Goal: Information Seeking & Learning: Learn about a topic

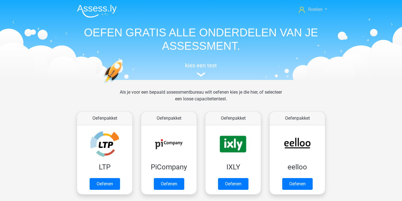
click at [324, 9] on link "Roelien" at bounding box center [312, 9] width 33 height 7
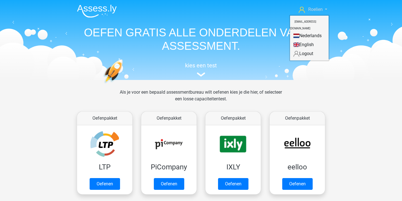
click at [325, 9] on link "Roelien" at bounding box center [312, 9] width 33 height 7
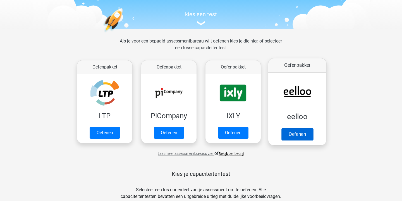
scroll to position [61, 0]
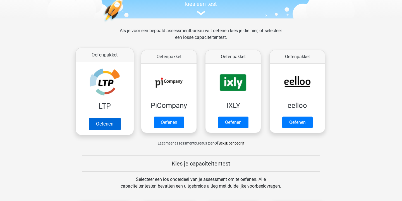
click at [101, 119] on link "Oefenen" at bounding box center [105, 123] width 32 height 12
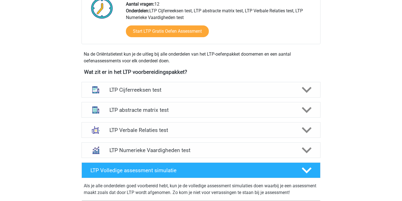
scroll to position [155, 0]
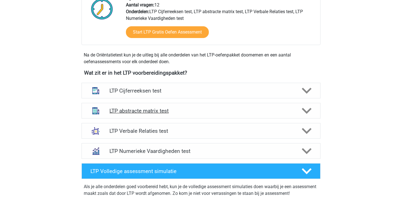
click at [171, 109] on h4 "LTP abstracte matrix test" at bounding box center [200, 110] width 183 height 6
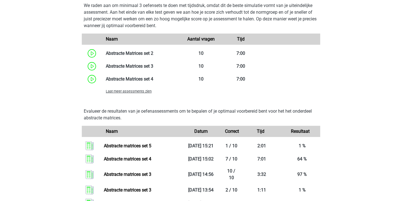
scroll to position [435, 0]
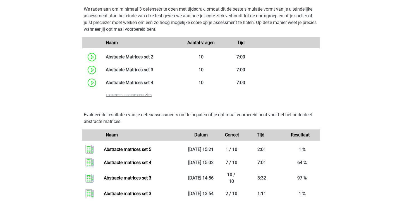
click at [138, 96] on span "Laat meer assessments zien" at bounding box center [129, 95] width 46 height 4
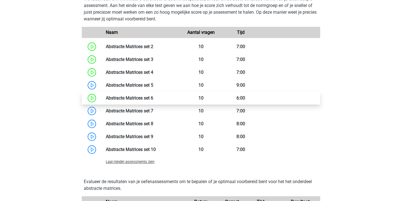
scroll to position [446, 0]
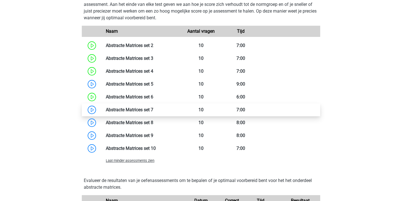
click at [153, 112] on link at bounding box center [153, 109] width 0 height 5
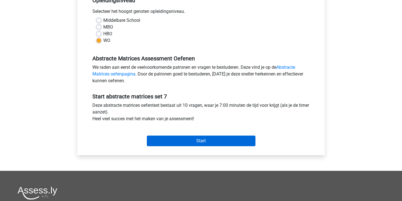
scroll to position [123, 0]
click at [198, 141] on input "Start" at bounding box center [201, 140] width 109 height 11
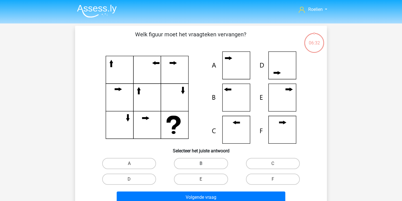
click at [207, 164] on label "B" at bounding box center [201, 163] width 54 height 11
click at [205, 164] on input "B" at bounding box center [203, 165] width 4 height 4
radio input "true"
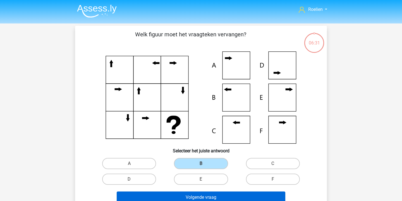
click at [205, 195] on button "Volgende vraag" at bounding box center [201, 197] width 169 height 12
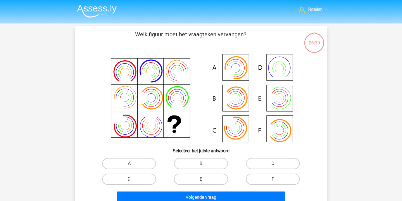
scroll to position [26, 0]
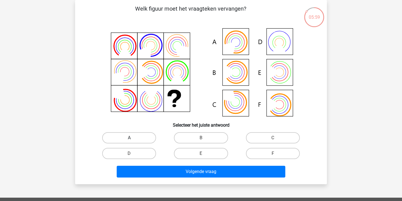
click at [142, 138] on label "A" at bounding box center [129, 137] width 54 height 11
click at [133, 138] on input "A" at bounding box center [131, 140] width 4 height 4
radio input "true"
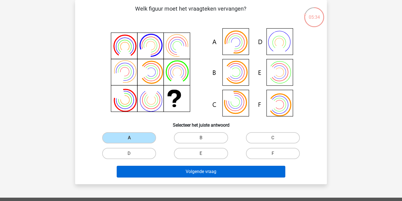
click at [200, 170] on button "Volgende vraag" at bounding box center [201, 171] width 169 height 12
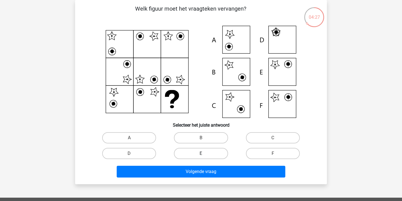
click at [211, 152] on label "E" at bounding box center [201, 153] width 54 height 11
click at [205, 153] on input "E" at bounding box center [203, 155] width 4 height 4
radio input "true"
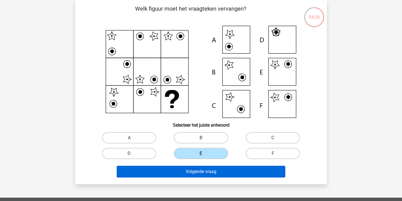
click at [215, 175] on button "Volgende vraag" at bounding box center [201, 171] width 169 height 12
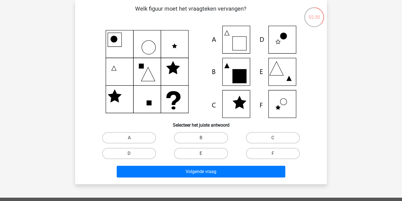
click at [210, 158] on label "E" at bounding box center [201, 153] width 54 height 11
click at [205, 157] on input "E" at bounding box center [203, 155] width 4 height 4
radio input "true"
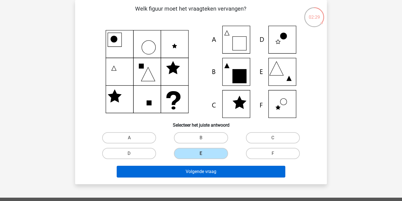
click at [231, 173] on button "Volgende vraag" at bounding box center [201, 171] width 169 height 12
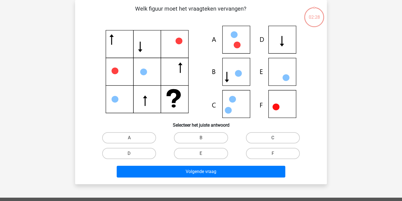
click at [261, 138] on label "C" at bounding box center [273, 137] width 54 height 11
click at [273, 138] on input "C" at bounding box center [275, 140] width 4 height 4
radio input "true"
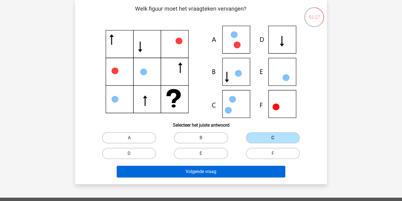
click at [256, 177] on button "Volgende vraag" at bounding box center [201, 171] width 169 height 12
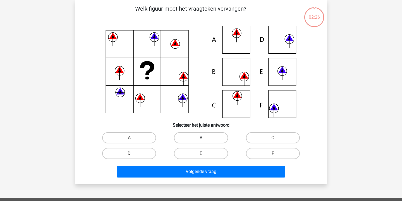
click at [194, 141] on label "B" at bounding box center [201, 137] width 54 height 11
click at [201, 141] on input "B" at bounding box center [203, 140] width 4 height 4
radio input "true"
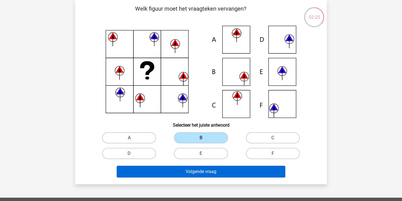
click at [205, 171] on button "Volgende vraag" at bounding box center [201, 171] width 169 height 12
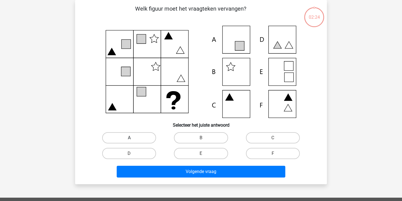
click at [133, 140] on label "A" at bounding box center [129, 137] width 54 height 11
click at [133, 140] on input "A" at bounding box center [131, 140] width 4 height 4
radio input "true"
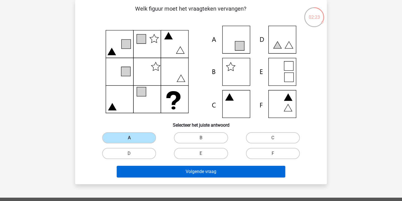
click at [183, 171] on button "Volgende vraag" at bounding box center [201, 171] width 169 height 12
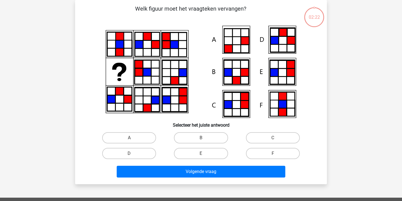
click at [203, 153] on input "E" at bounding box center [203, 155] width 4 height 4
radio input "true"
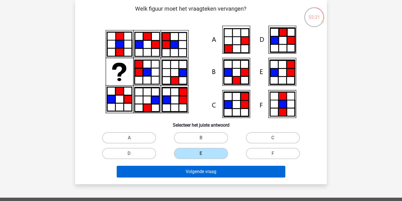
click at [209, 172] on button "Volgende vraag" at bounding box center [201, 171] width 169 height 12
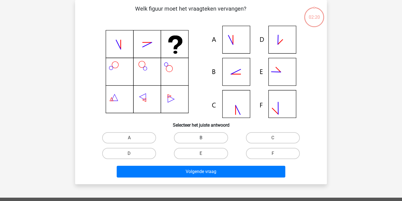
click at [201, 134] on label "B" at bounding box center [201, 137] width 54 height 11
click at [201, 138] on input "B" at bounding box center [203, 140] width 4 height 4
radio input "true"
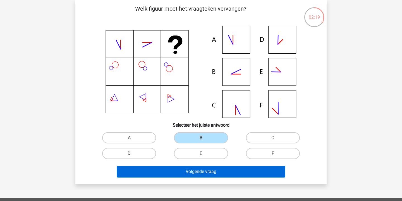
click at [217, 171] on button "Volgende vraag" at bounding box center [201, 171] width 169 height 12
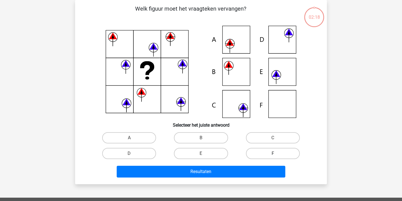
click at [279, 150] on label "F" at bounding box center [273, 153] width 54 height 11
click at [276, 153] on input "F" at bounding box center [275, 155] width 4 height 4
radio input "true"
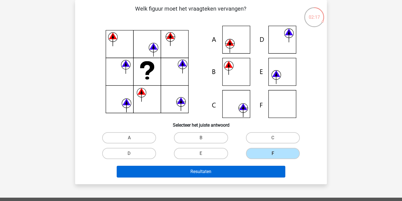
click at [235, 171] on button "Resultaten" at bounding box center [201, 171] width 169 height 12
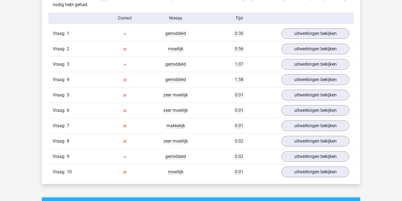
scroll to position [362, 0]
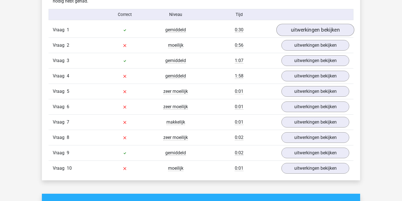
click at [309, 30] on link "uitwerkingen bekijken" at bounding box center [315, 30] width 78 height 12
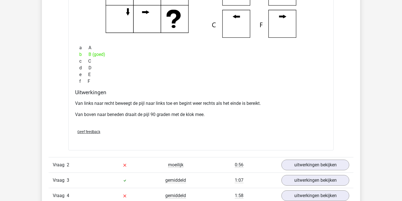
scroll to position [495, 0]
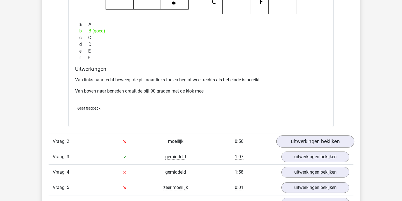
click at [306, 143] on link "uitwerkingen bekijken" at bounding box center [315, 141] width 78 height 12
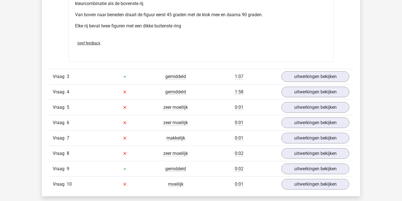
scroll to position [825, 0]
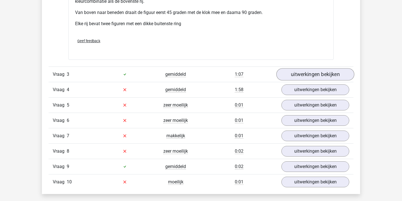
click at [316, 71] on link "uitwerkingen bekijken" at bounding box center [315, 74] width 78 height 12
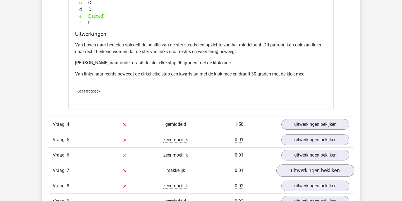
scroll to position [1042, 0]
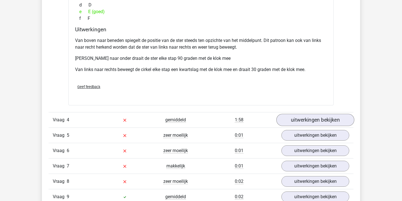
click at [323, 120] on link "uitwerkingen bekijken" at bounding box center [315, 120] width 78 height 12
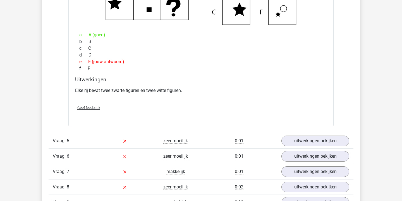
scroll to position [1255, 0]
click at [308, 141] on link "uitwerkingen bekijken" at bounding box center [315, 140] width 78 height 12
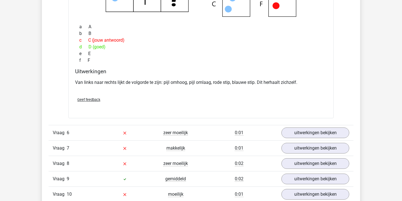
scroll to position [1502, 0]
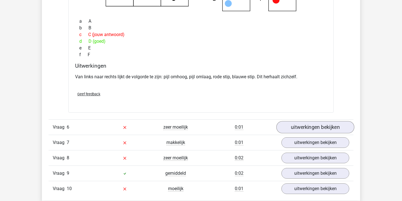
click at [315, 126] on link "uitwerkingen bekijken" at bounding box center [315, 127] width 78 height 12
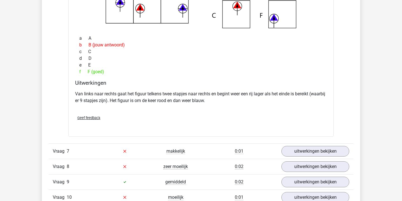
scroll to position [1724, 0]
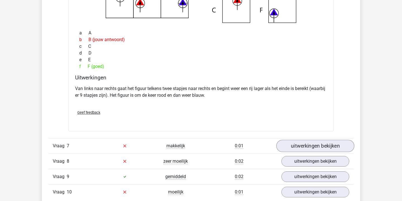
click at [316, 143] on link "uitwerkingen bekijken" at bounding box center [315, 146] width 78 height 12
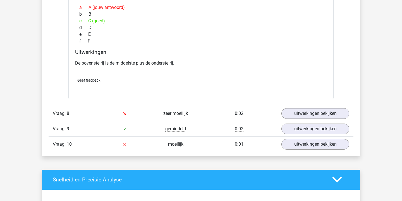
scroll to position [1993, 0]
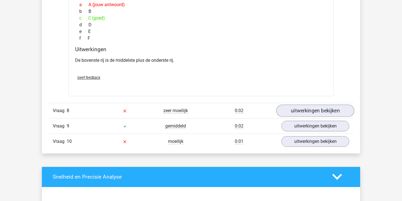
click at [311, 111] on link "uitwerkingen bekijken" at bounding box center [315, 110] width 78 height 12
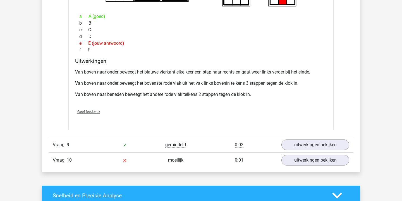
scroll to position [2216, 0]
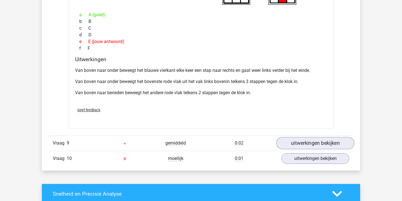
click at [301, 140] on link "uitwerkingen bekijken" at bounding box center [315, 143] width 78 height 12
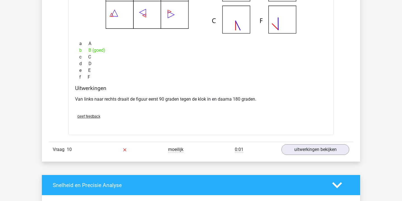
scroll to position [2444, 0]
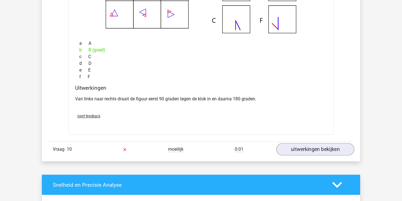
click at [296, 147] on link "uitwerkingen bekijken" at bounding box center [315, 149] width 78 height 12
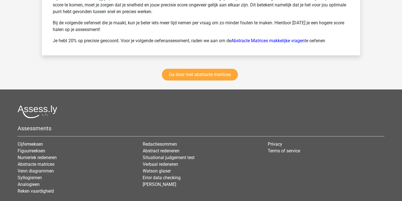
scroll to position [3089, 0]
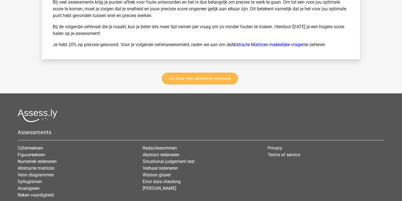
click at [222, 82] on link "Ga door met abstracte matrices" at bounding box center [200, 79] width 76 height 12
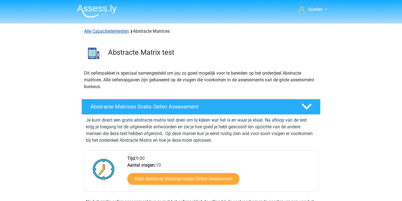
click at [119, 31] on link "Alle Capaciteitentesten" at bounding box center [106, 30] width 45 height 5
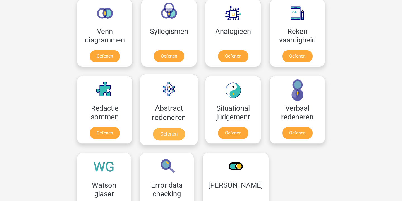
scroll to position [340, 0]
click at [176, 134] on link "Oefenen" at bounding box center [169, 134] width 32 height 12
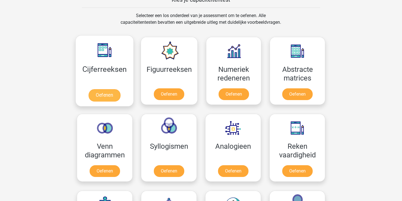
scroll to position [225, 0]
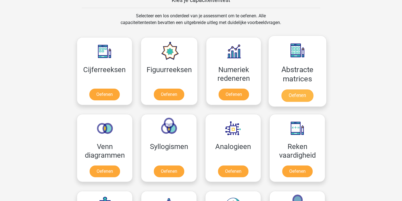
click at [302, 91] on link "Oefenen" at bounding box center [297, 95] width 32 height 12
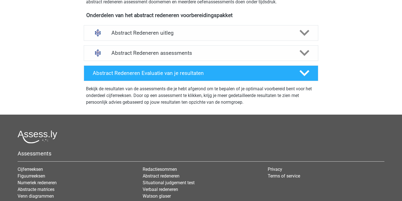
scroll to position [184, 0]
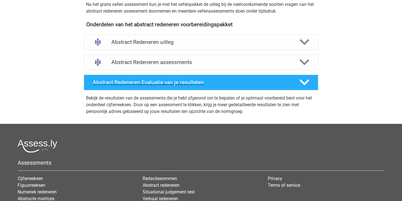
click at [186, 81] on h4 "Abstract Redeneren Evaluatie van je resultaten" at bounding box center [192, 82] width 198 height 6
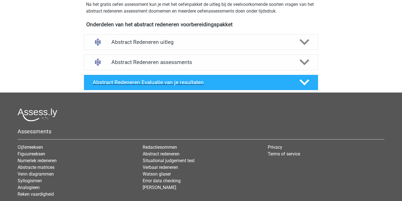
click at [186, 81] on h4 "Abstract Redeneren Evaluatie van je resultaten" at bounding box center [192, 82] width 198 height 6
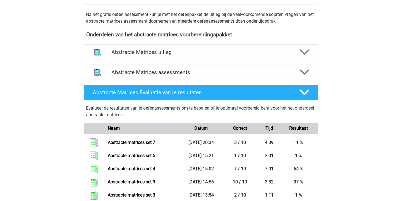
scroll to position [187, 0]
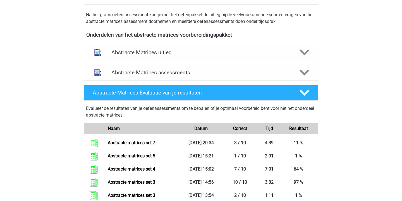
click at [194, 74] on h4 "Abstracte Matrices assessments" at bounding box center [200, 72] width 179 height 6
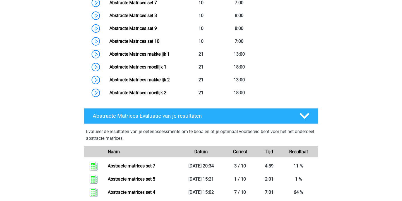
scroll to position [388, 0]
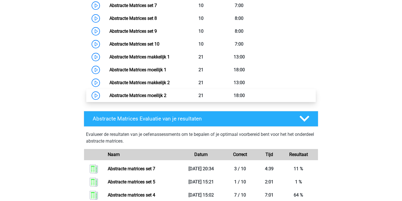
click at [109, 98] on link "Abstracte Matrices moeilijk 2" at bounding box center [137, 95] width 57 height 5
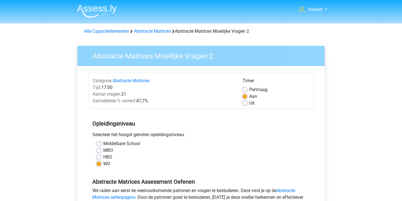
click at [248, 88] on div "Per Vraag" at bounding box center [276, 89] width 67 height 7
click at [249, 91] on label "Per Vraag" at bounding box center [258, 89] width 18 height 7
click at [246, 91] on input "Per Vraag" at bounding box center [245, 89] width 4 height 6
radio input "true"
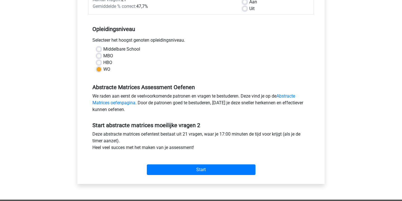
scroll to position [148, 0]
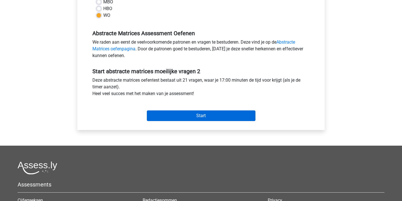
click at [216, 114] on input "Start" at bounding box center [201, 115] width 109 height 11
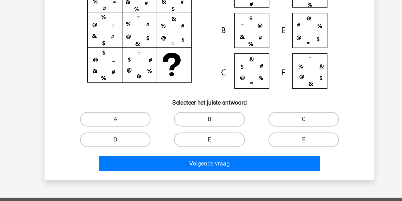
scroll to position [40, 0]
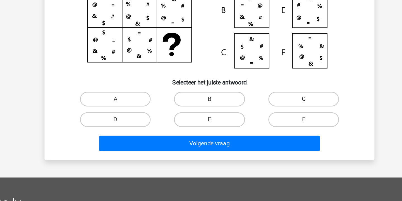
click at [246, 117] on label "C" at bounding box center [273, 122] width 54 height 11
click at [273, 123] on input "C" at bounding box center [275, 125] width 4 height 4
radio input "true"
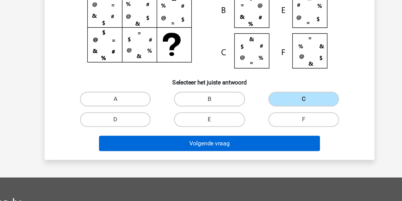
click at [184, 151] on button "Volgende vraag" at bounding box center [201, 157] width 169 height 12
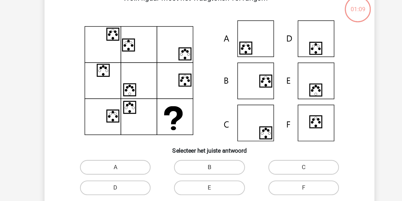
scroll to position [26, 0]
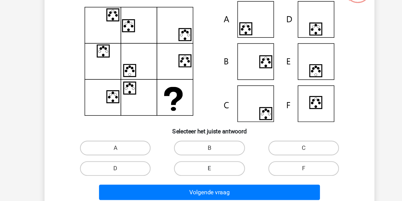
click at [179, 148] on label "E" at bounding box center [201, 153] width 54 height 11
click at [201, 153] on input "E" at bounding box center [203, 155] width 4 height 4
radio input "true"
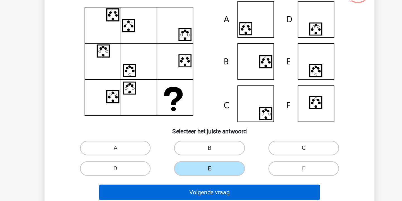
click at [176, 165] on button "Volgende vraag" at bounding box center [201, 171] width 169 height 12
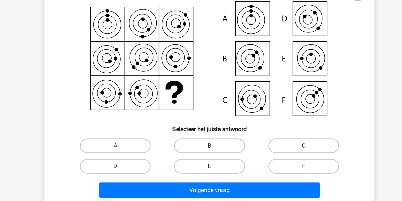
click at [246, 132] on label "C" at bounding box center [273, 137] width 54 height 11
click at [273, 138] on input "C" at bounding box center [275, 140] width 4 height 4
radio input "true"
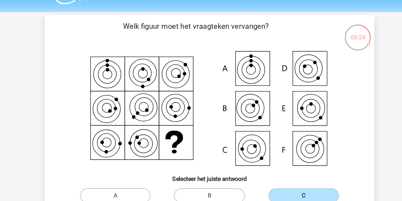
scroll to position [14, 0]
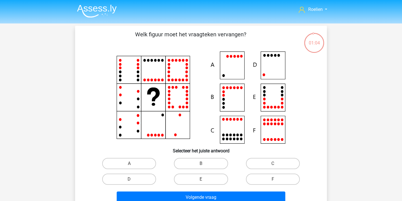
scroll to position [30, 41]
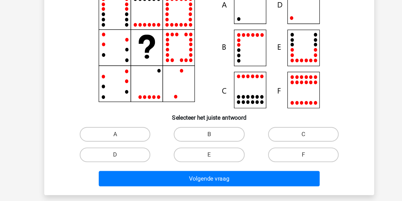
click at [229, 38] on icon at bounding box center [200, 67] width 225 height 92
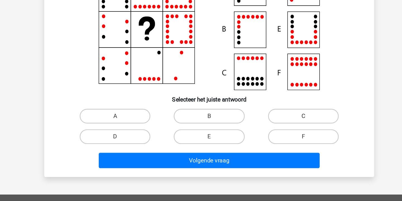
scroll to position [3, 0]
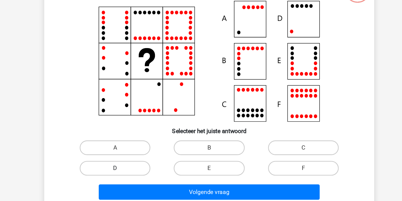
click at [102, 170] on label "D" at bounding box center [129, 175] width 54 height 11
click at [129, 176] on input "D" at bounding box center [131, 178] width 4 height 4
radio input "true"
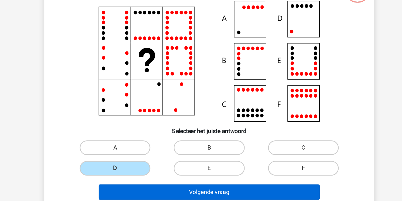
click at [153, 188] on button "Volgende vraag" at bounding box center [201, 194] width 169 height 12
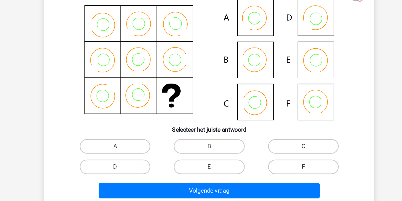
scroll to position [11, 0]
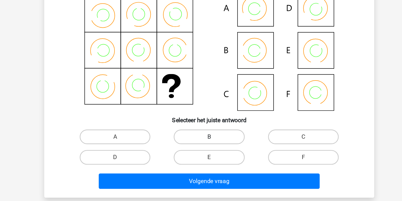
click at [174, 146] on label "B" at bounding box center [201, 151] width 54 height 11
click at [201, 152] on input "B" at bounding box center [203, 154] width 4 height 4
radio input "true"
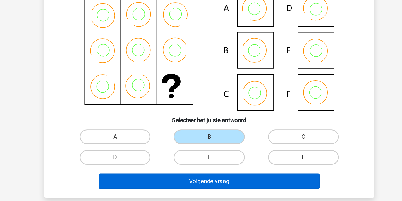
click at [159, 180] on button "Volgende vraag" at bounding box center [201, 186] width 169 height 12
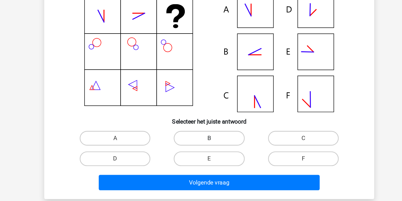
click at [174, 146] on label "B" at bounding box center [201, 151] width 54 height 11
click at [201, 152] on input "B" at bounding box center [203, 154] width 4 height 4
radio input "true"
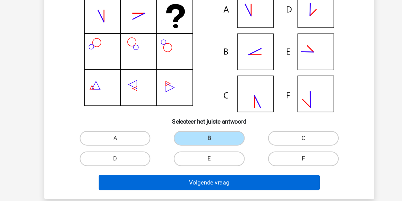
click at [170, 180] on button "Volgende vraag" at bounding box center [201, 186] width 169 height 12
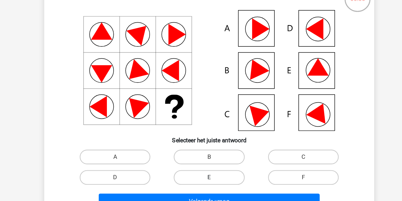
click at [174, 162] on label "E" at bounding box center [201, 167] width 54 height 11
click at [201, 167] on input "E" at bounding box center [203, 169] width 4 height 4
radio input "true"
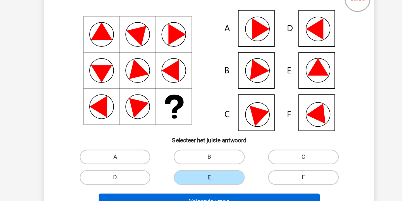
click at [169, 180] on button "Volgende vraag" at bounding box center [201, 186] width 169 height 12
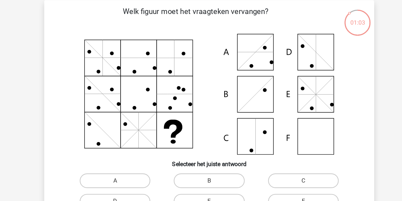
click at [237, 107] on icon at bounding box center [200, 86] width 225 height 92
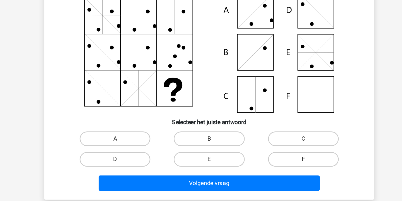
scroll to position [12, 0]
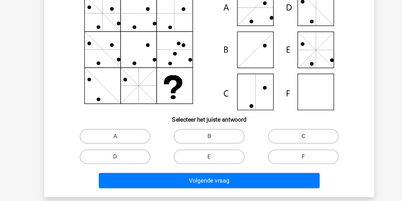
click at [246, 161] on label "F" at bounding box center [273, 166] width 54 height 11
click at [273, 167] on input "F" at bounding box center [275, 169] width 4 height 4
radio input "true"
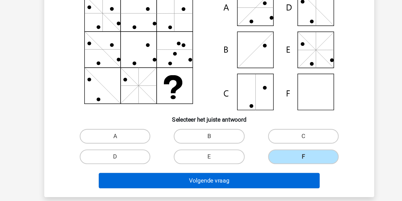
click at [195, 179] on button "Volgende vraag" at bounding box center [201, 185] width 169 height 12
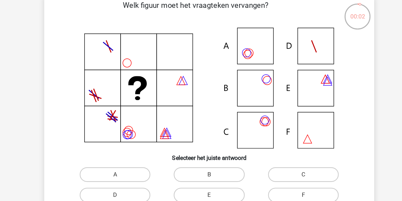
click at [195, 96] on icon at bounding box center [200, 85] width 225 height 92
click at [246, 146] on label "C" at bounding box center [273, 151] width 54 height 11
click at [273, 151] on input "C" at bounding box center [275, 153] width 4 height 4
radio input "true"
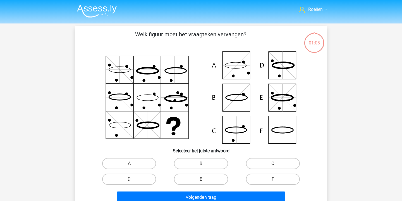
scroll to position [1, 68]
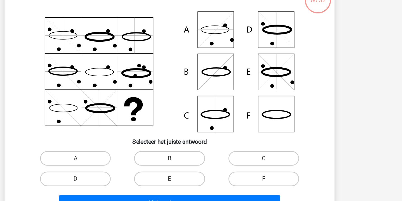
click at [246, 172] on label "F" at bounding box center [273, 177] width 54 height 11
click at [273, 178] on input "F" at bounding box center [275, 180] width 4 height 4
radio input "true"
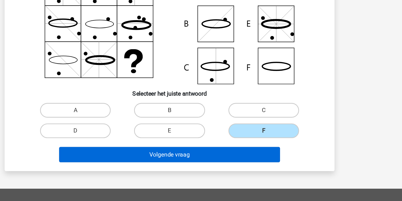
click at [177, 159] on button "Volgende vraag" at bounding box center [201, 165] width 169 height 12
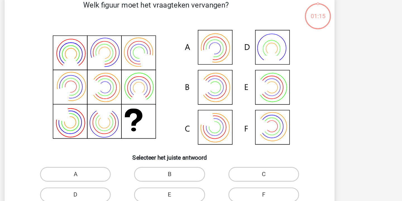
scroll to position [26, 0]
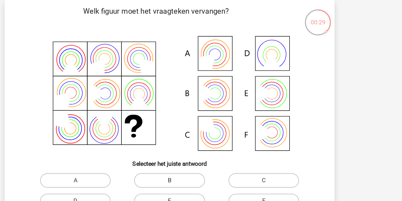
click at [174, 138] on label "B" at bounding box center [201, 137] width 54 height 11
click at [201, 138] on input "B" at bounding box center [203, 140] width 4 height 4
radio input "true"
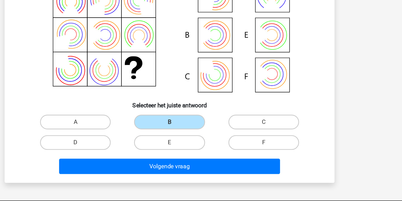
scroll to position [36, 0]
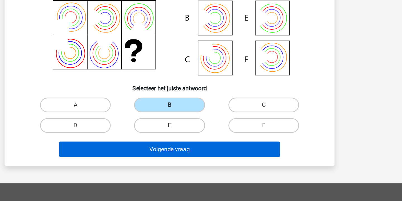
click at [168, 155] on button "Volgende vraag" at bounding box center [201, 161] width 169 height 12
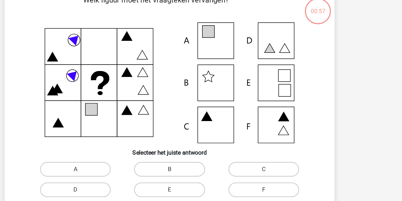
scroll to position [26, 0]
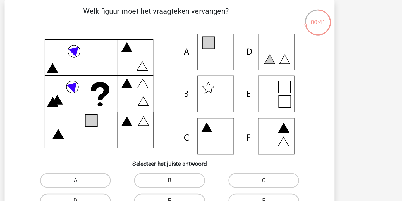
click at [102, 134] on label "A" at bounding box center [129, 137] width 54 height 11
click at [129, 138] on input "A" at bounding box center [131, 140] width 4 height 4
radio input "true"
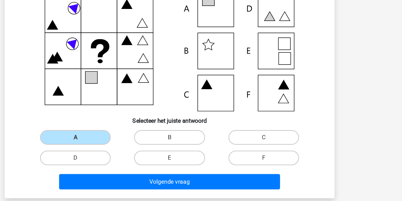
scroll to position [28, 0]
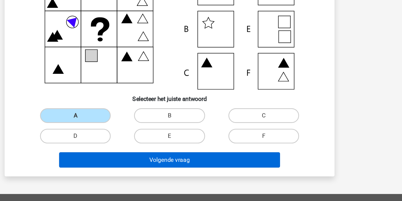
click at [146, 164] on button "Volgende vraag" at bounding box center [201, 170] width 169 height 12
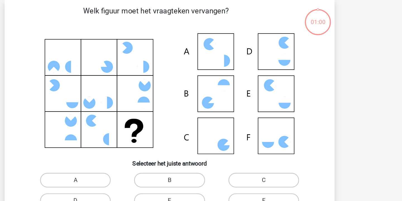
scroll to position [26, 0]
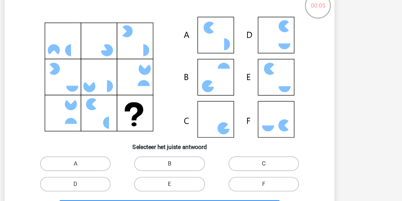
click at [246, 132] on label "C" at bounding box center [273, 137] width 54 height 11
click at [273, 138] on input "C" at bounding box center [275, 140] width 4 height 4
radio input "true"
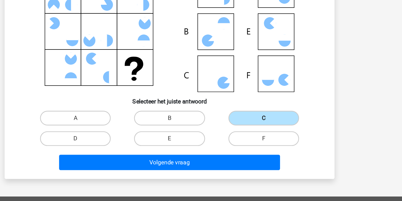
scroll to position [28, 0]
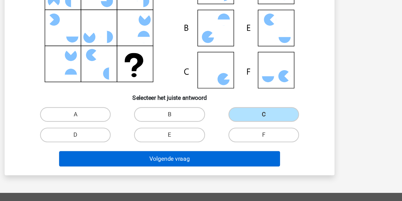
click at [182, 163] on button "Volgende vraag" at bounding box center [201, 169] width 169 height 12
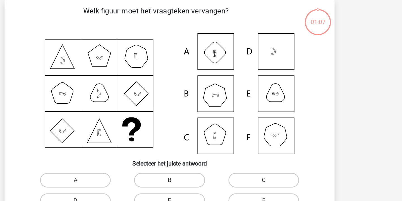
scroll to position [26, 0]
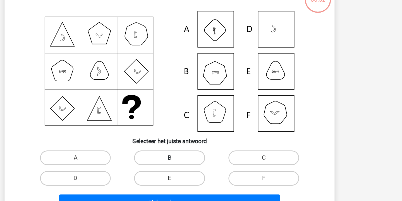
click at [174, 132] on label "B" at bounding box center [201, 137] width 54 height 11
click at [201, 138] on input "B" at bounding box center [203, 140] width 4 height 4
radio input "true"
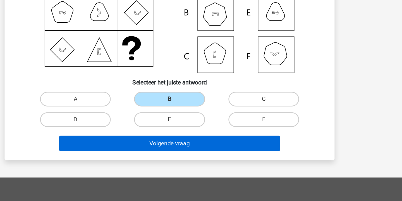
click at [181, 151] on button "Volgende vraag" at bounding box center [201, 157] width 169 height 12
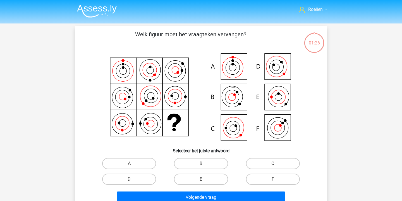
scroll to position [46, 72]
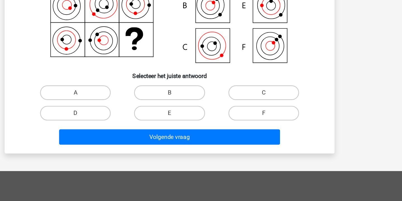
click at [228, 82] on icon at bounding box center [233, 82] width 10 height 10
click at [246, 116] on label "C" at bounding box center [273, 116] width 54 height 11
click at [273, 117] on input "C" at bounding box center [275, 119] width 4 height 4
radio input "true"
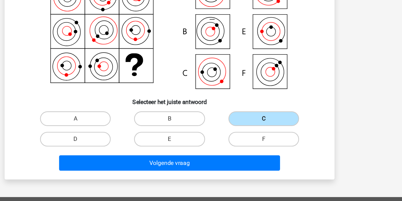
scroll to position [34, 0]
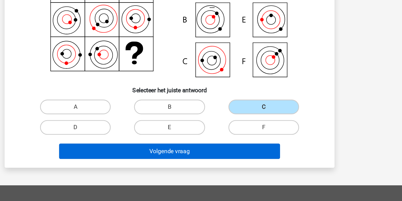
click at [166, 157] on button "Volgende vraag" at bounding box center [201, 163] width 169 height 12
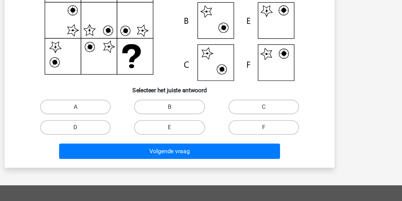
scroll to position [26, 0]
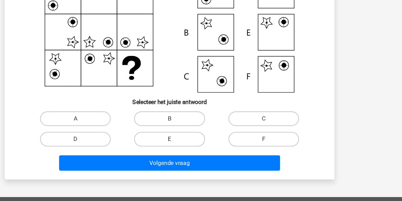
click at [174, 148] on label "E" at bounding box center [201, 153] width 54 height 11
click at [201, 153] on input "E" at bounding box center [203, 155] width 4 height 4
radio input "true"
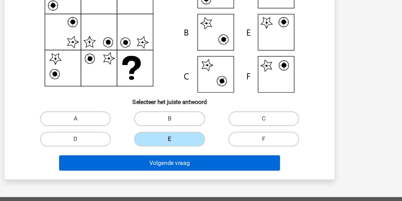
click at [149, 165] on button "Volgende vraag" at bounding box center [201, 171] width 169 height 12
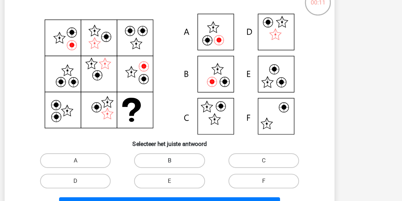
click at [174, 132] on label "B" at bounding box center [201, 137] width 54 height 11
click at [201, 138] on input "B" at bounding box center [203, 140] width 4 height 4
radio input "true"
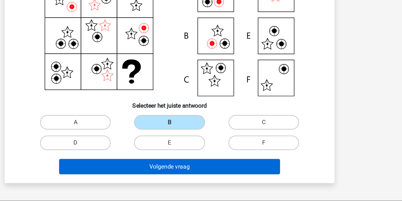
click at [165, 165] on button "Volgende vraag" at bounding box center [201, 171] width 169 height 12
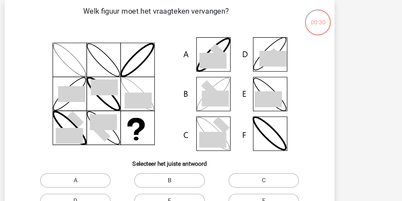
click at [174, 140] on label "B" at bounding box center [201, 137] width 54 height 11
click at [201, 140] on input "B" at bounding box center [203, 140] width 4 height 4
radio input "true"
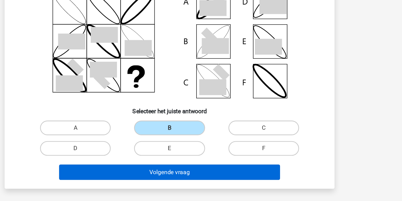
click at [171, 165] on button "Volgende vraag" at bounding box center [201, 171] width 169 height 12
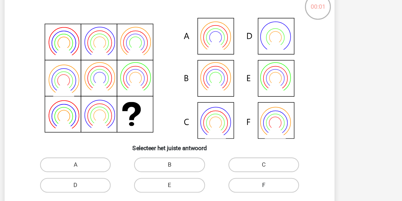
click at [246, 148] on label "F" at bounding box center [273, 153] width 54 height 11
click at [273, 153] on input "F" at bounding box center [275, 155] width 4 height 4
radio input "true"
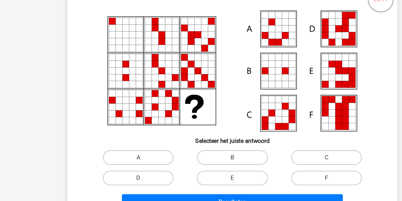
scroll to position [8, 0]
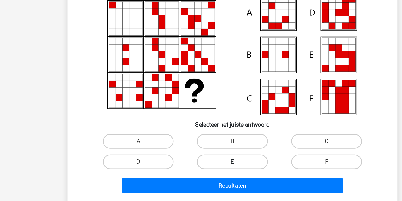
click at [191, 165] on label "E" at bounding box center [201, 170] width 54 height 11
click at [201, 171] on input "E" at bounding box center [203, 173] width 4 height 4
radio input "true"
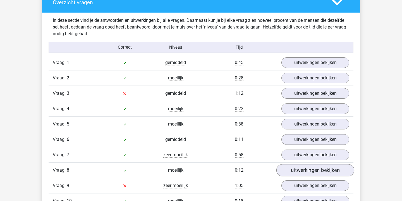
scroll to position [334, 0]
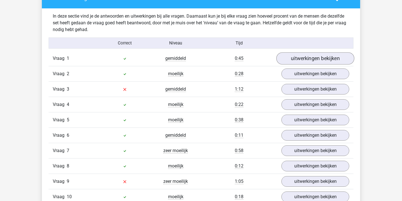
click at [301, 60] on link "uitwerkingen bekijken" at bounding box center [315, 58] width 78 height 12
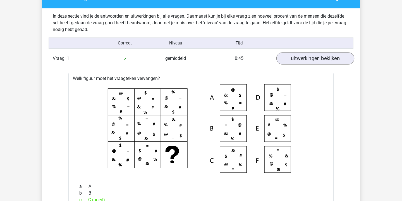
click at [301, 60] on link "uitwerkingen bekijken" at bounding box center [315, 58] width 78 height 12
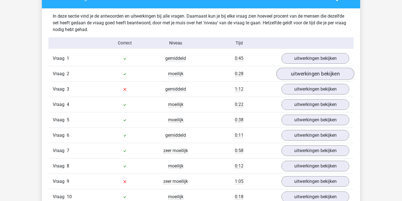
click at [312, 71] on link "uitwerkingen bekijken" at bounding box center [315, 74] width 78 height 12
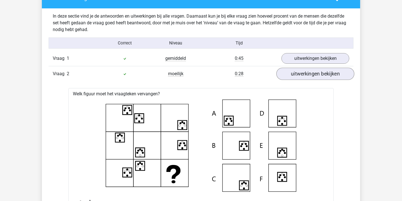
click at [312, 71] on link "uitwerkingen bekijken" at bounding box center [315, 74] width 78 height 12
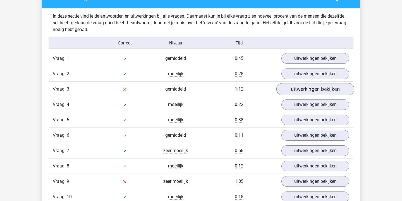
click at [317, 87] on link "uitwerkingen bekijken" at bounding box center [315, 89] width 78 height 12
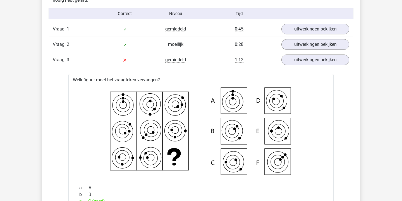
scroll to position [362, 0]
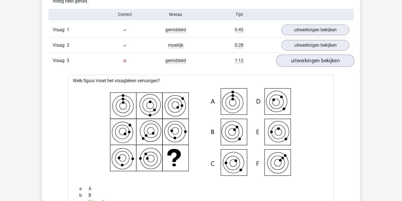
click at [311, 60] on link "uitwerkingen bekijken" at bounding box center [315, 60] width 78 height 12
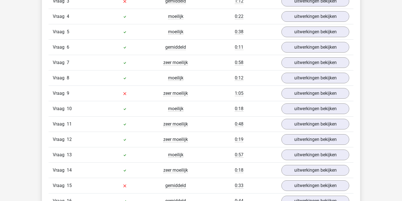
scroll to position [424, 0]
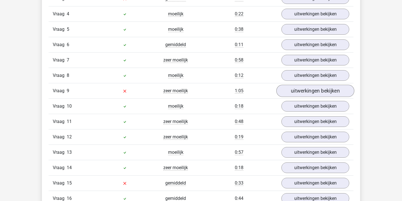
click at [320, 91] on link "uitwerkingen bekijken" at bounding box center [315, 91] width 78 height 12
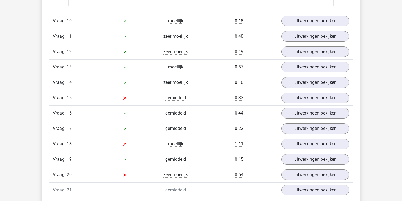
scroll to position [742, 0]
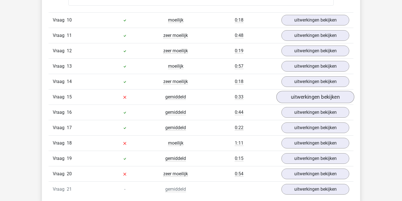
click at [306, 99] on link "uitwerkingen bekijken" at bounding box center [315, 97] width 78 height 12
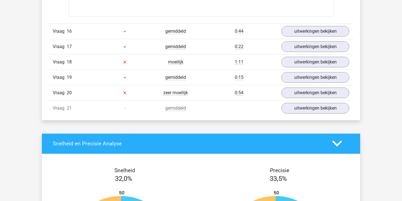
scroll to position [1041, 0]
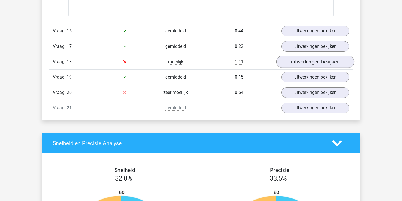
click at [296, 65] on link "uitwerkingen bekijken" at bounding box center [315, 62] width 78 height 12
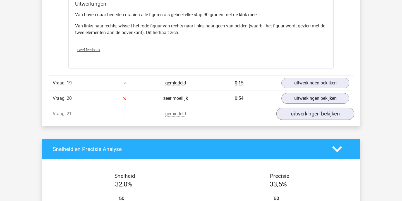
scroll to position [1277, 0]
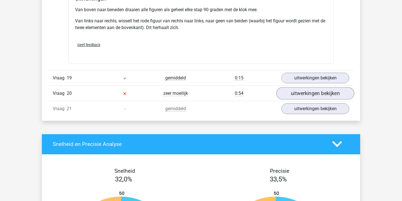
click at [317, 93] on link "uitwerkingen bekijken" at bounding box center [315, 93] width 78 height 12
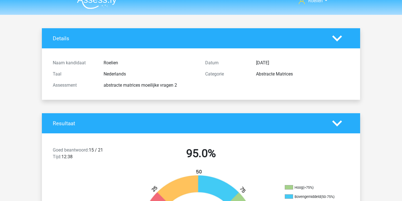
scroll to position [11, 0]
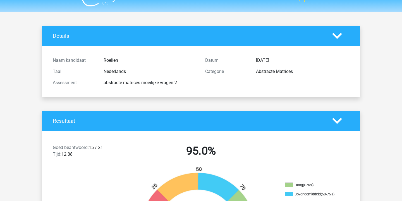
click at [337, 118] on icon at bounding box center [337, 121] width 10 height 10
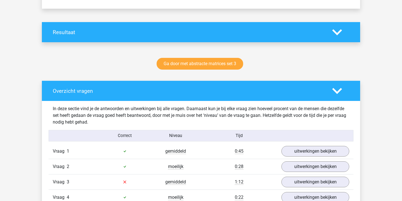
scroll to position [102, 0]
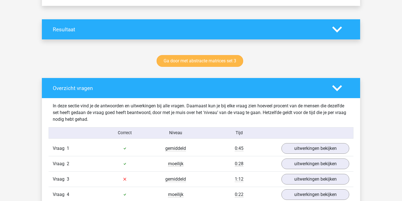
click at [221, 59] on link "Ga door met abstracte matrices set 3" at bounding box center [200, 61] width 87 height 12
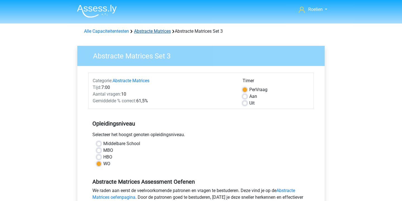
click at [162, 30] on link "Abstracte Matrices" at bounding box center [152, 30] width 37 height 5
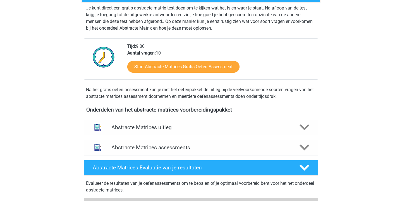
scroll to position [114, 0]
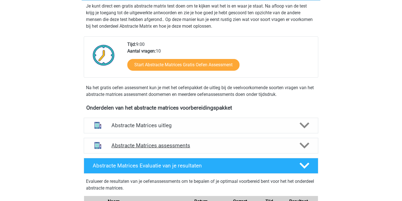
click at [179, 146] on h4 "Abstracte Matrices assessments" at bounding box center [200, 145] width 179 height 6
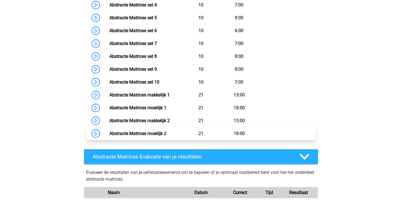
scroll to position [350, 0]
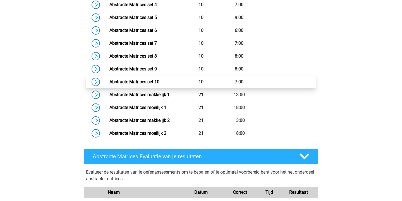
click at [109, 84] on link "Abstracte Matrices set 10" at bounding box center [134, 81] width 50 height 5
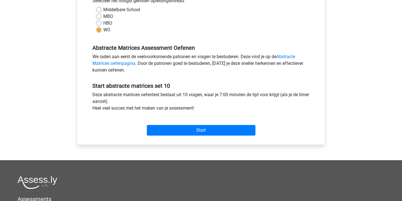
scroll to position [135, 0]
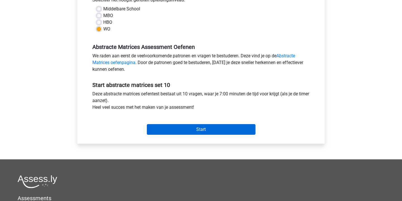
click at [196, 129] on input "Start" at bounding box center [201, 129] width 109 height 11
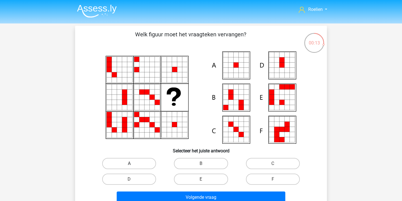
click at [142, 162] on label "A" at bounding box center [129, 163] width 54 height 11
click at [133, 163] on input "A" at bounding box center [131, 165] width 4 height 4
radio input "true"
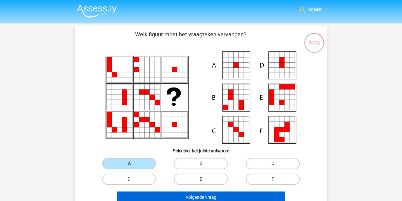
click at [191, 197] on button "Volgende vraag" at bounding box center [201, 197] width 169 height 12
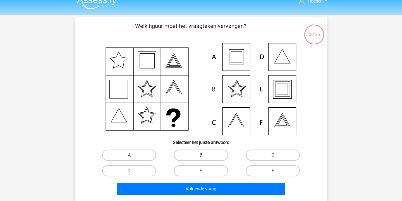
scroll to position [6, 0]
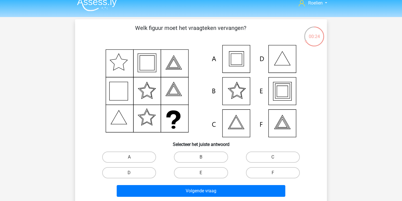
click at [280, 92] on icon at bounding box center [200, 91] width 225 height 92
click at [212, 172] on label "E" at bounding box center [201, 172] width 54 height 11
click at [205, 172] on input "E" at bounding box center [203, 174] width 4 height 4
radio input "true"
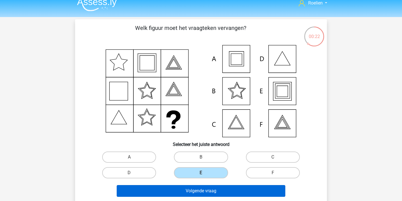
click at [205, 191] on button "Volgende vraag" at bounding box center [201, 191] width 169 height 12
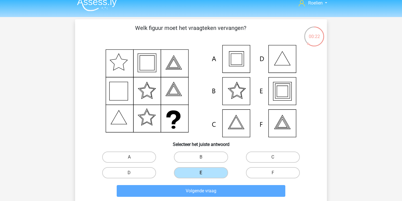
scroll to position [26, 0]
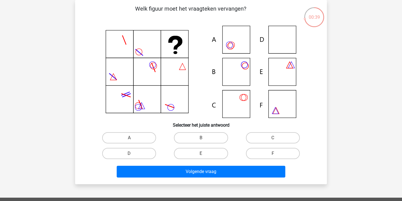
click at [282, 39] on icon at bounding box center [200, 72] width 225 height 92
click at [143, 153] on label "D" at bounding box center [129, 153] width 54 height 11
click at [133, 153] on input "D" at bounding box center [131, 155] width 4 height 4
radio input "true"
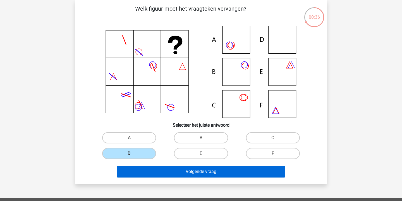
click at [187, 171] on button "Volgende vraag" at bounding box center [201, 171] width 169 height 12
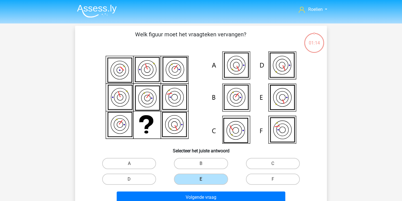
scroll to position [26, 0]
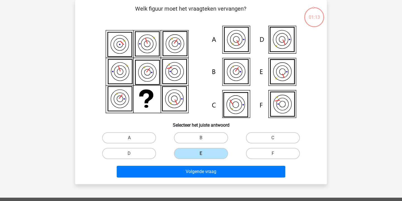
click at [209, 153] on label "E" at bounding box center [201, 153] width 54 height 11
click at [205, 153] on input "E" at bounding box center [203, 155] width 4 height 4
click at [285, 102] on icon at bounding box center [282, 104] width 6 height 6
click at [270, 153] on label "F" at bounding box center [273, 153] width 54 height 11
click at [273, 153] on input "F" at bounding box center [275, 155] width 4 height 4
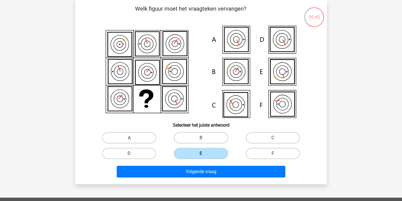
radio input "true"
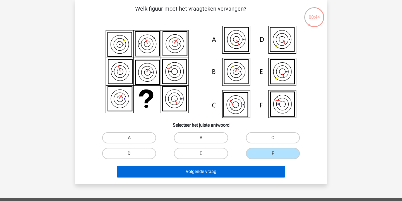
click at [244, 170] on button "Volgende vraag" at bounding box center [201, 171] width 169 height 12
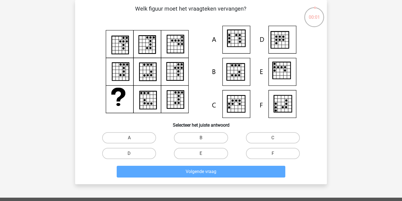
click at [238, 44] on icon at bounding box center [236, 38] width 18 height 17
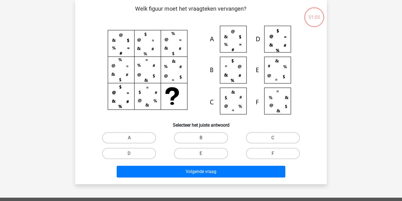
scroll to position [26, 0]
click at [269, 134] on label "C" at bounding box center [273, 137] width 54 height 11
click at [273, 138] on input "C" at bounding box center [275, 140] width 4 height 4
radio input "true"
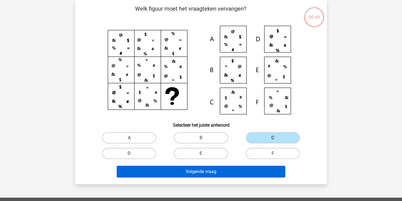
click at [224, 173] on button "Volgende vraag" at bounding box center [201, 171] width 169 height 12
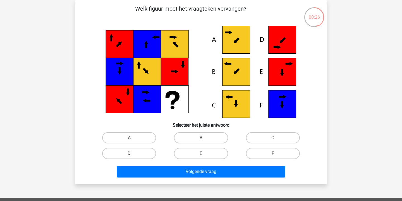
click at [206, 138] on label "B" at bounding box center [201, 137] width 54 height 11
click at [205, 138] on input "B" at bounding box center [203, 140] width 4 height 4
radio input "true"
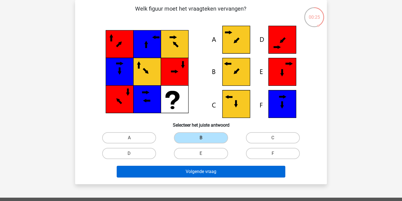
click at [210, 170] on button "Volgende vraag" at bounding box center [201, 171] width 169 height 12
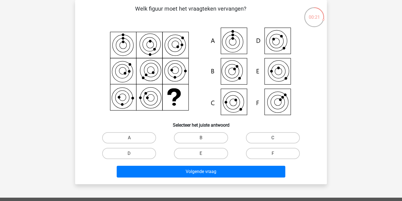
click at [271, 135] on label "C" at bounding box center [273, 137] width 54 height 11
click at [273, 138] on input "C" at bounding box center [275, 140] width 4 height 4
radio input "true"
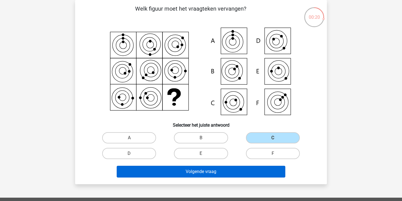
click at [248, 174] on button "Volgende vraag" at bounding box center [201, 171] width 169 height 12
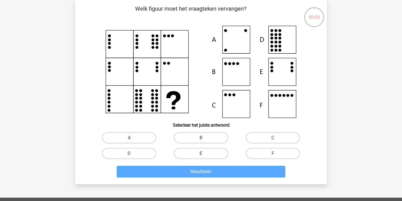
click at [210, 149] on label "E" at bounding box center [201, 153] width 54 height 11
click at [205, 153] on input "E" at bounding box center [203, 155] width 4 height 4
radio input "true"
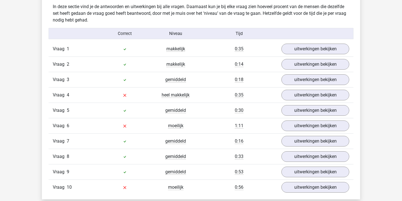
scroll to position [331, 0]
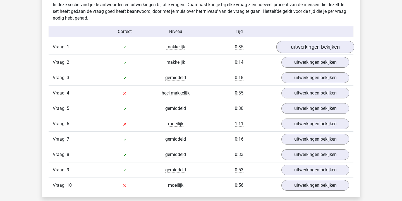
click at [317, 46] on link "uitwerkingen bekijken" at bounding box center [315, 47] width 78 height 12
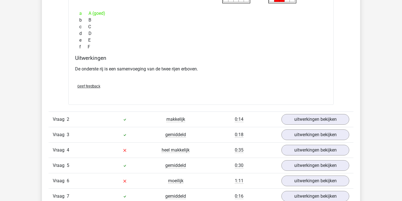
scroll to position [494, 0]
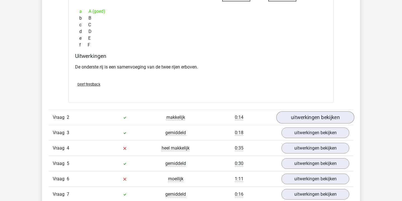
click at [312, 113] on link "uitwerkingen bekijken" at bounding box center [315, 117] width 78 height 12
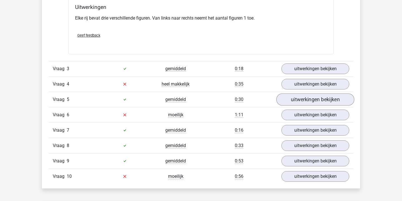
scroll to position [778, 0]
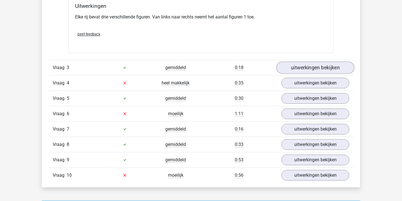
click at [316, 64] on link "uitwerkingen bekijken" at bounding box center [315, 67] width 78 height 12
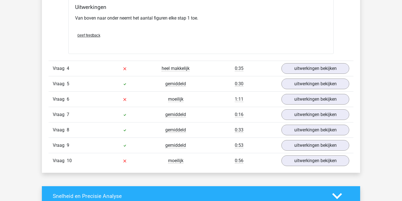
scroll to position [1024, 0]
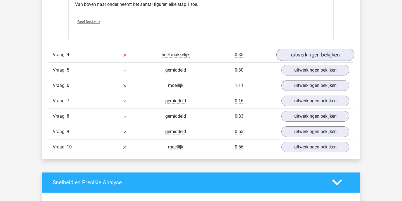
click at [319, 58] on link "uitwerkingen bekijken" at bounding box center [315, 55] width 78 height 12
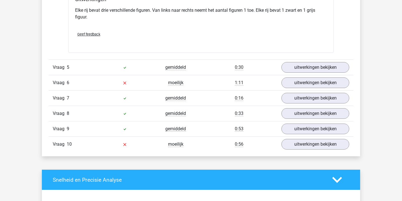
scroll to position [1258, 0]
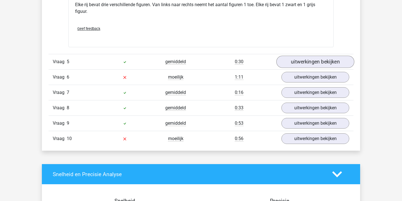
click at [310, 59] on link "uitwerkingen bekijken" at bounding box center [315, 62] width 78 height 12
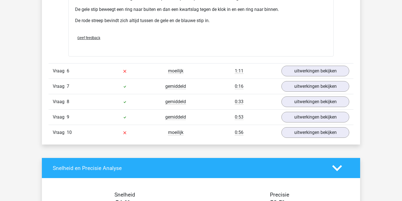
scroll to position [1505, 0]
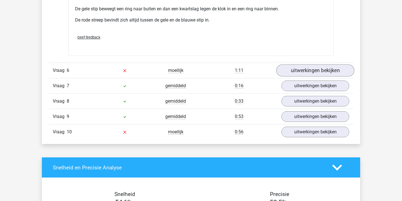
click at [321, 73] on link "uitwerkingen bekijken" at bounding box center [315, 70] width 78 height 12
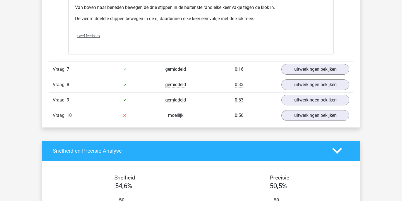
scroll to position [1755, 0]
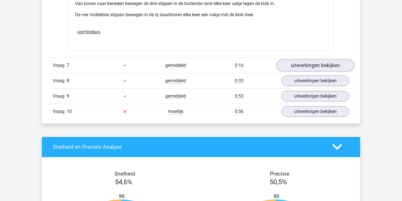
click at [319, 65] on link "uitwerkingen bekijken" at bounding box center [315, 65] width 78 height 12
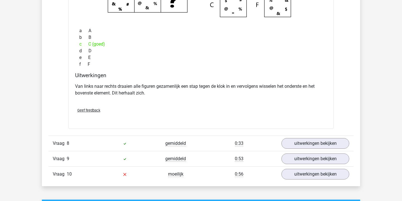
scroll to position [1921, 0]
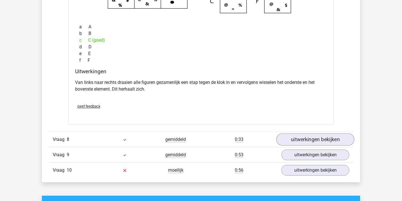
click at [311, 142] on link "uitwerkingen bekijken" at bounding box center [315, 139] width 78 height 12
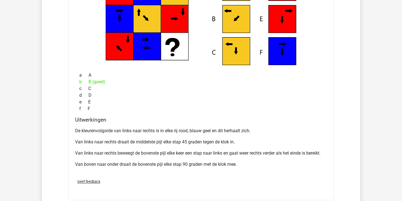
scroll to position [2157, 0]
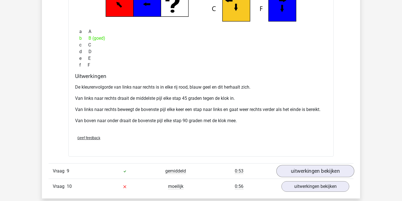
click at [310, 171] on link "uitwerkingen bekijken" at bounding box center [315, 171] width 78 height 12
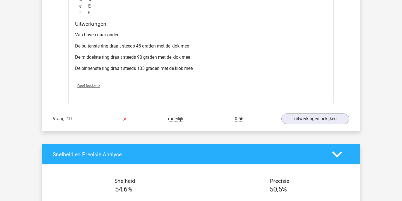
scroll to position [2482, 0]
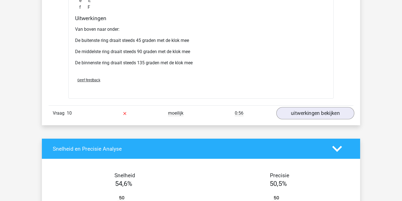
click at [323, 115] on link "uitwerkingen bekijken" at bounding box center [315, 113] width 78 height 12
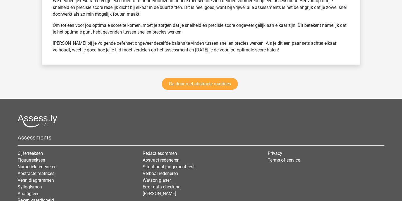
scroll to position [3074, 0]
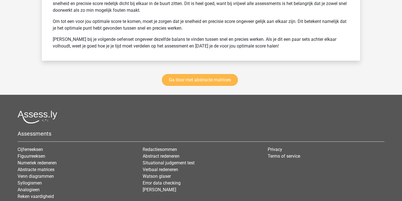
click at [213, 82] on link "Ga door met abstracte matrices" at bounding box center [200, 80] width 76 height 12
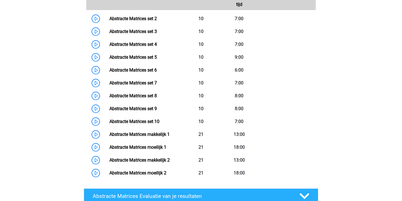
scroll to position [294, 0]
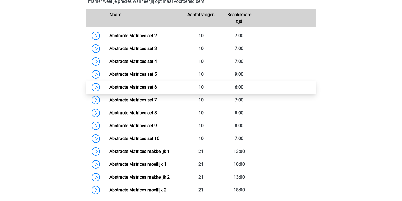
click at [109, 89] on link "Abstracte Matrices set 6" at bounding box center [132, 86] width 47 height 5
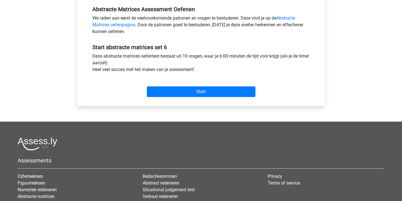
scroll to position [182, 0]
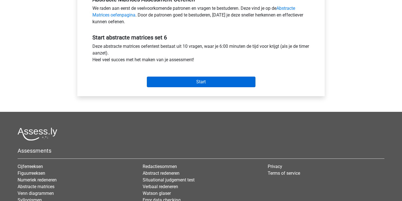
click at [218, 84] on input "Start" at bounding box center [201, 81] width 109 height 11
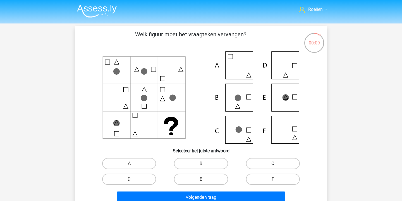
click at [263, 166] on label "C" at bounding box center [273, 163] width 54 height 11
click at [273, 166] on input "C" at bounding box center [275, 165] width 4 height 4
radio input "true"
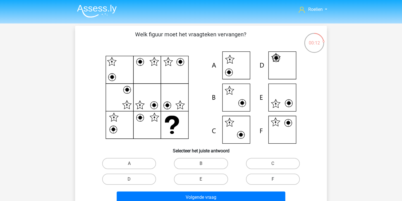
click at [269, 181] on label "F" at bounding box center [273, 178] width 54 height 11
click at [273, 181] on input "F" at bounding box center [275, 181] width 4 height 4
radio input "true"
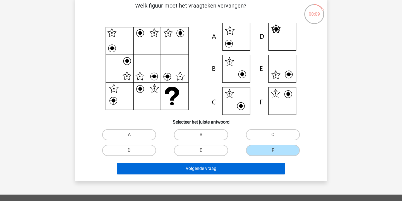
scroll to position [25, 0]
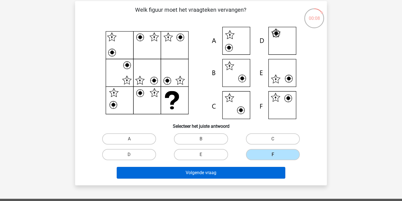
click at [228, 170] on button "Volgende vraag" at bounding box center [201, 173] width 169 height 12
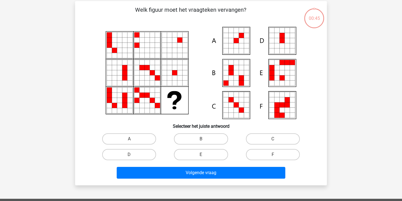
scroll to position [26, 0]
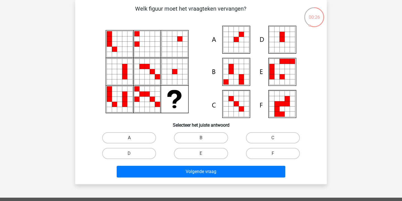
click at [133, 139] on label "A" at bounding box center [129, 137] width 54 height 11
click at [133, 139] on input "A" at bounding box center [131, 140] width 4 height 4
radio input "true"
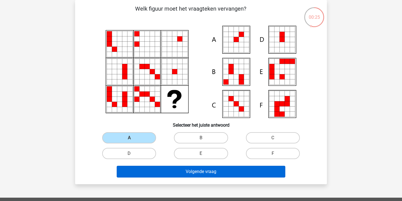
click at [189, 172] on button "Volgende vraag" at bounding box center [201, 171] width 169 height 12
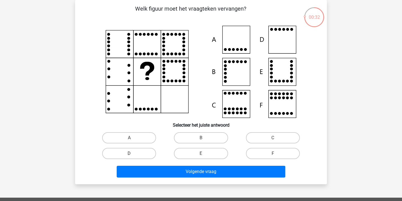
click at [131, 150] on label "D" at bounding box center [129, 153] width 54 height 11
click at [131, 153] on input "D" at bounding box center [131, 155] width 4 height 4
radio input "true"
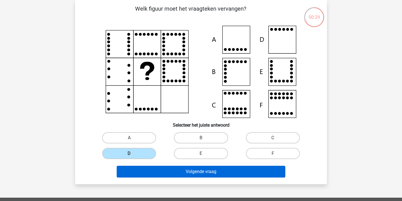
click at [225, 174] on button "Volgende vraag" at bounding box center [201, 171] width 169 height 12
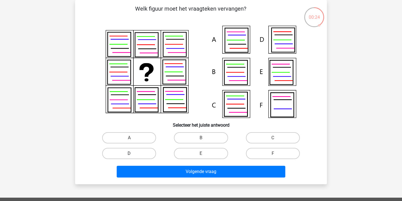
click at [141, 154] on label "D" at bounding box center [129, 153] width 54 height 11
click at [133, 154] on input "D" at bounding box center [131, 155] width 4 height 4
radio input "true"
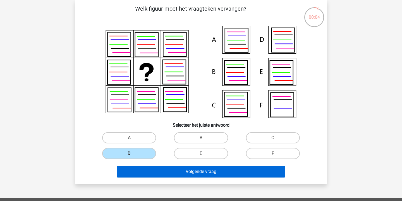
click at [252, 173] on button "Volgende vraag" at bounding box center [201, 171] width 169 height 12
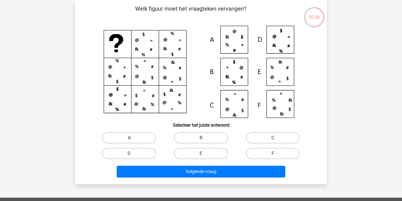
click at [140, 136] on label "A" at bounding box center [129, 137] width 54 height 11
click at [133, 138] on input "A" at bounding box center [131, 140] width 4 height 4
radio input "true"
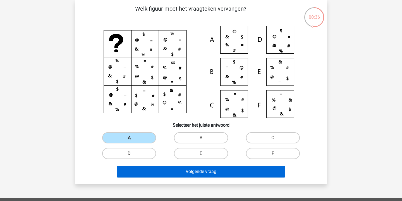
click at [209, 171] on button "Volgende vraag" at bounding box center [201, 171] width 169 height 12
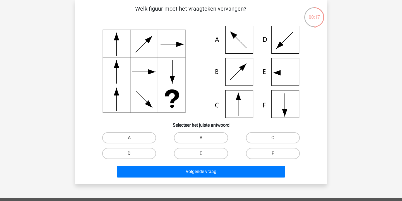
click at [202, 138] on input "B" at bounding box center [203, 140] width 4 height 4
radio input "true"
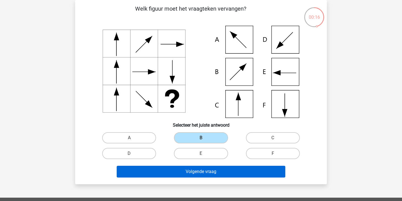
click at [210, 172] on button "Volgende vraag" at bounding box center [201, 171] width 169 height 12
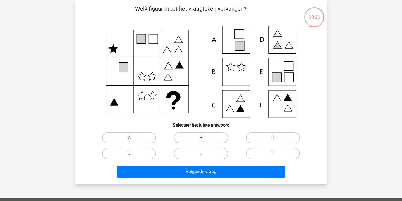
click at [206, 152] on label "E" at bounding box center [201, 153] width 54 height 11
click at [205, 153] on input "E" at bounding box center [203, 155] width 4 height 4
radio input "true"
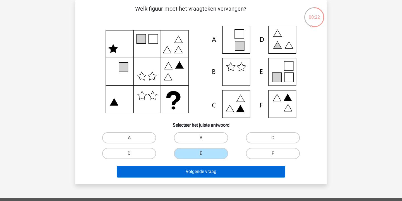
click at [223, 174] on button "Volgende vraag" at bounding box center [201, 171] width 169 height 12
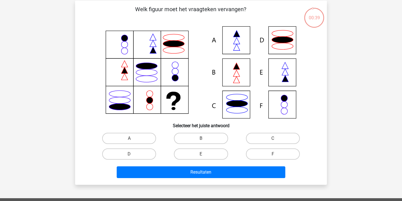
scroll to position [25, 0]
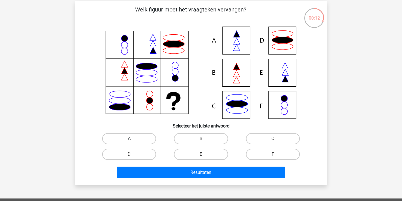
click at [146, 138] on label "A" at bounding box center [129, 138] width 54 height 11
click at [133, 138] on input "A" at bounding box center [131, 140] width 4 height 4
radio input "true"
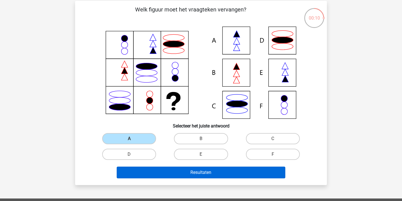
click at [232, 172] on button "Resultaten" at bounding box center [201, 172] width 169 height 12
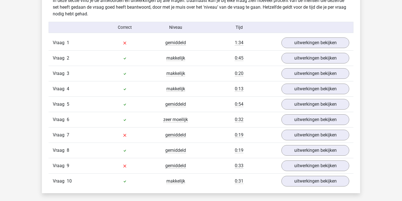
scroll to position [340, 0]
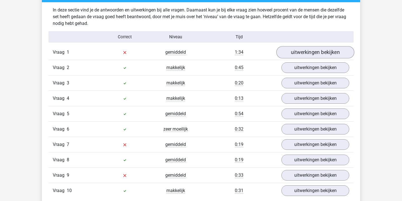
click at [314, 51] on link "uitwerkingen bekijken" at bounding box center [315, 52] width 78 height 12
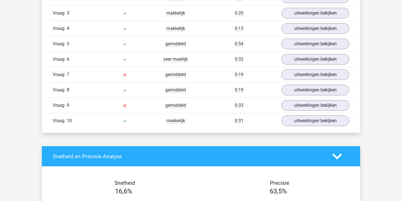
scroll to position [653, 0]
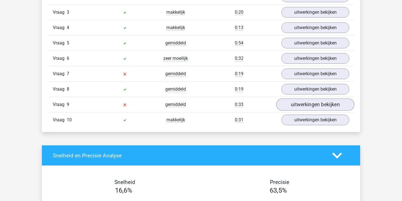
click at [301, 104] on link "uitwerkingen bekijken" at bounding box center [315, 105] width 78 height 12
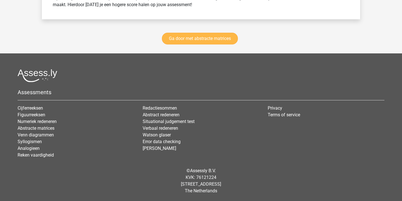
scroll to position [1293, 0]
click at [205, 36] on link "Ga door met abstracte matrices" at bounding box center [200, 39] width 76 height 12
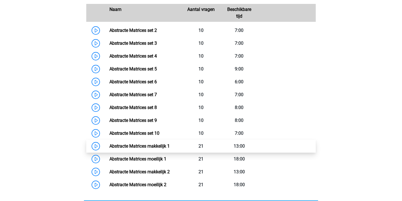
scroll to position [297, 0]
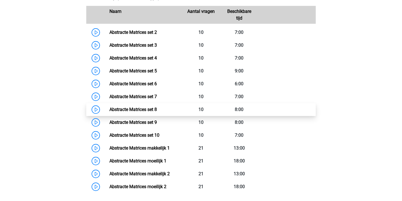
click at [109, 109] on link "Abstracte Matrices set 8" at bounding box center [132, 109] width 47 height 5
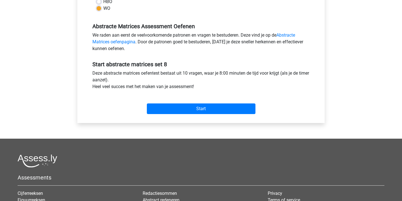
scroll to position [155, 0]
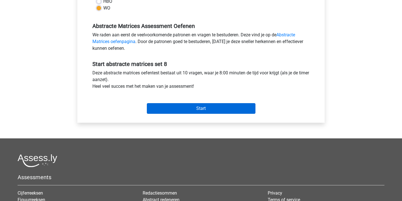
click at [211, 108] on input "Start" at bounding box center [201, 108] width 109 height 11
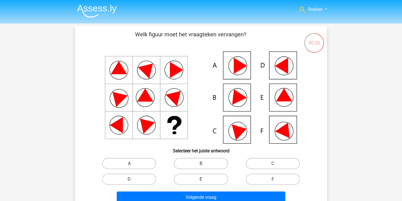
click at [205, 176] on label "E" at bounding box center [201, 178] width 54 height 11
click at [205, 179] on input "E" at bounding box center [203, 181] width 4 height 4
radio input "true"
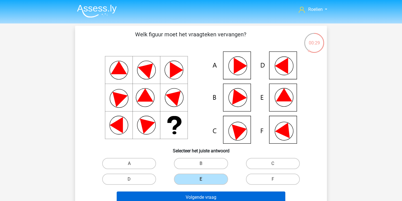
click at [205, 197] on button "Volgende vraag" at bounding box center [201, 197] width 169 height 12
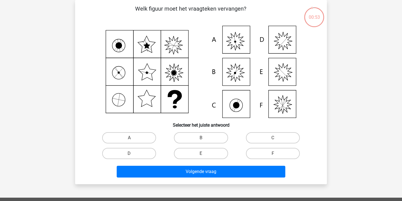
scroll to position [18, 0]
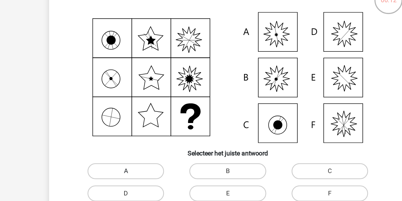
click at [102, 140] on label "A" at bounding box center [129, 145] width 54 height 11
click at [129, 145] on input "A" at bounding box center [131, 147] width 4 height 4
radio input "true"
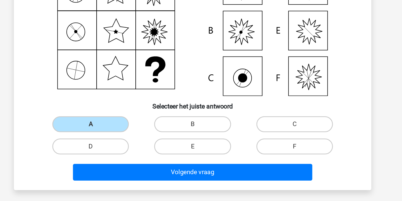
scroll to position [20, 0]
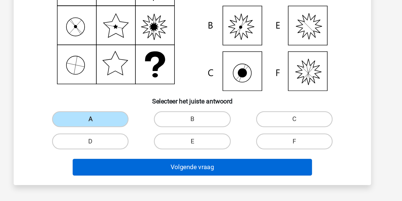
click at [167, 171] on button "Volgende vraag" at bounding box center [201, 177] width 169 height 12
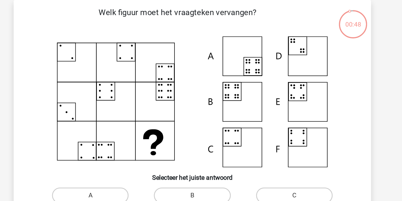
scroll to position [6, 0]
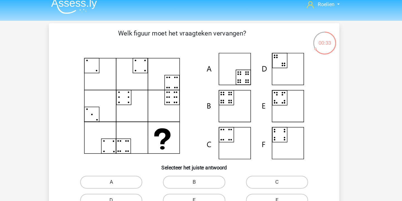
click at [203, 87] on icon at bounding box center [200, 92] width 225 height 92
click at [175, 155] on label "B" at bounding box center [201, 157] width 54 height 11
click at [201, 158] on input "B" at bounding box center [203, 160] width 4 height 4
radio input "true"
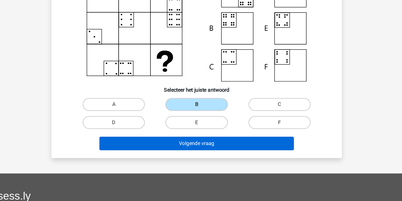
click at [186, 145] on button "Volgende vraag" at bounding box center [201, 151] width 169 height 12
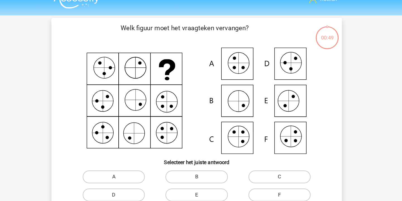
scroll to position [9, 0]
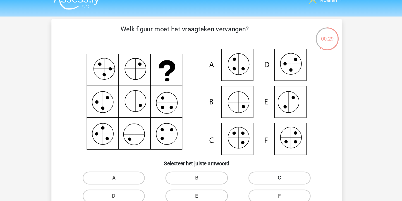
click at [246, 155] on label "C" at bounding box center [273, 153] width 54 height 11
click at [273, 155] on input "C" at bounding box center [275, 156] width 4 height 4
radio input "true"
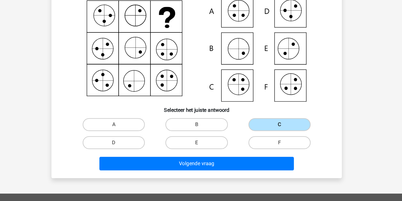
scroll to position [36, 0]
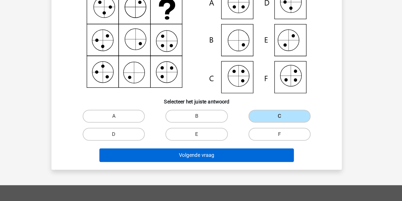
click at [213, 155] on button "Volgende vraag" at bounding box center [201, 161] width 169 height 12
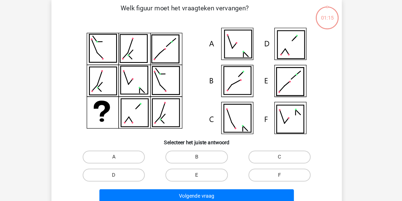
scroll to position [25, 0]
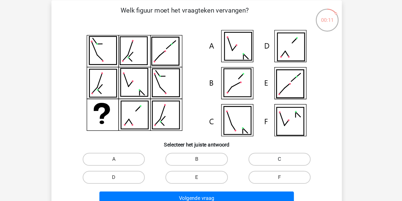
click at [246, 139] on label "C" at bounding box center [273, 137] width 54 height 11
click at [273, 139] on input "C" at bounding box center [275, 140] width 4 height 4
radio input "true"
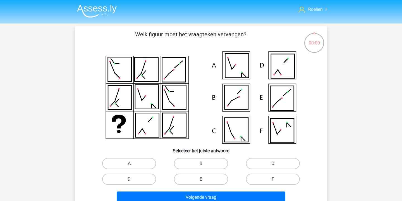
scroll to position [26, 31]
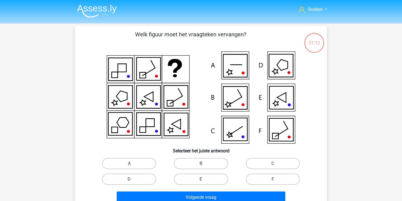
scroll to position [31, 31]
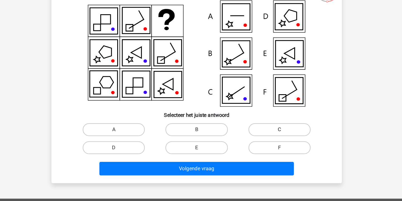
click at [246, 138] on label "C" at bounding box center [273, 132] width 54 height 11
click at [273, 136] on input "C" at bounding box center [275, 134] width 4 height 4
radio input "true"
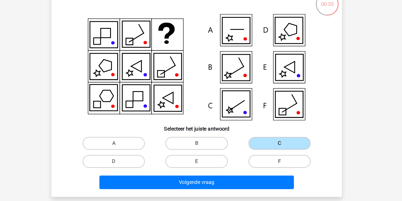
scroll to position [18, 0]
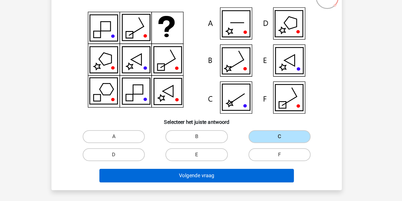
click at [202, 173] on button "Volgende vraag" at bounding box center [201, 179] width 169 height 12
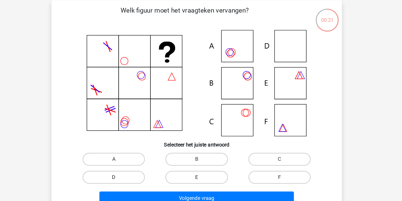
click at [102, 155] on label "D" at bounding box center [129, 160] width 54 height 11
click at [129, 160] on input "D" at bounding box center [131, 162] width 4 height 4
radio input "true"
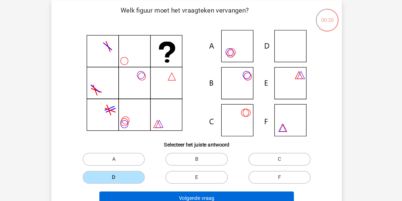
click at [147, 173] on button "Volgende vraag" at bounding box center [201, 179] width 169 height 12
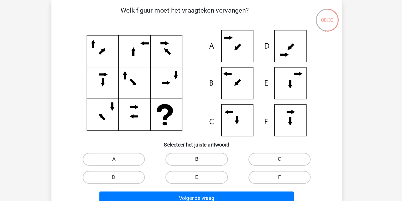
click at [178, 139] on label "B" at bounding box center [201, 144] width 54 height 11
click at [201, 145] on input "B" at bounding box center [203, 147] width 4 height 4
radio input "true"
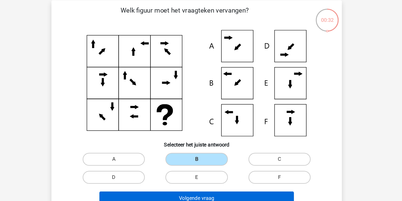
click at [197, 173] on button "Volgende vraag" at bounding box center [201, 179] width 169 height 12
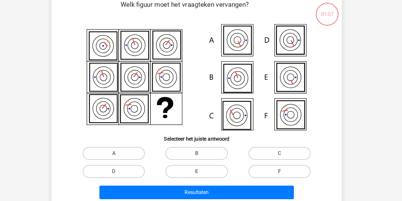
scroll to position [5, 0]
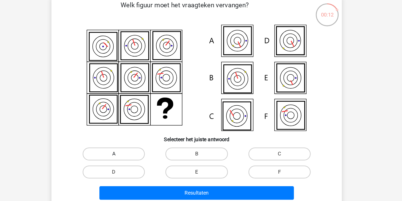
click at [110, 153] on label "A" at bounding box center [129, 158] width 54 height 11
click at [129, 159] on input "A" at bounding box center [131, 161] width 4 height 4
radio input "true"
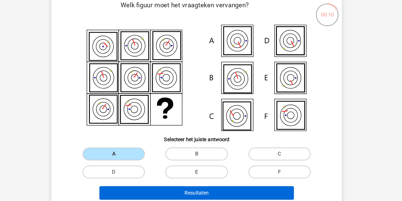
click at [184, 186] on button "Resultaten" at bounding box center [201, 192] width 169 height 12
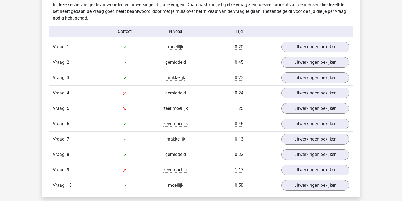
scroll to position [348, 0]
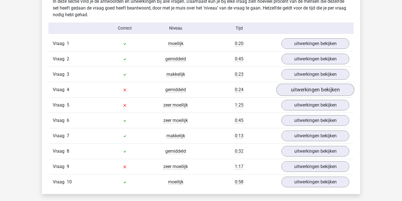
click at [301, 86] on link "uitwerkingen bekijken" at bounding box center [315, 89] width 78 height 12
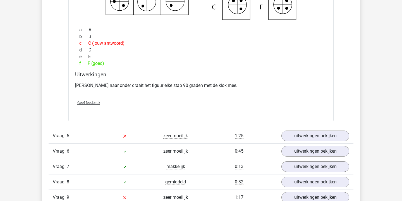
scroll to position [571, 0]
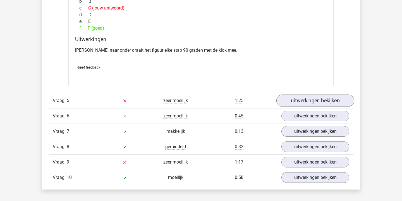
click at [304, 97] on link "uitwerkingen bekijken" at bounding box center [315, 101] width 78 height 12
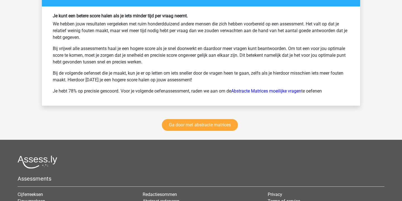
scroll to position [1233, 0]
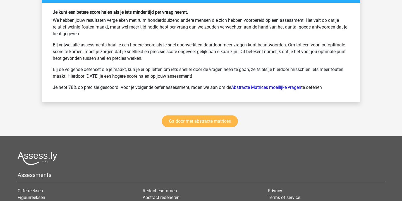
click at [225, 123] on link "Ga door met abstracte matrices" at bounding box center [200, 121] width 76 height 12
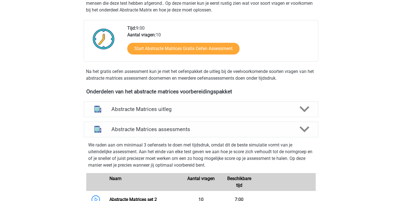
scroll to position [135, 0]
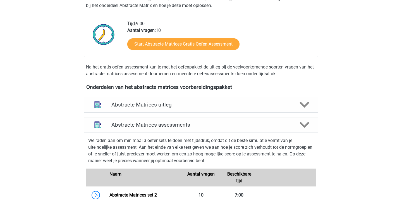
click at [194, 124] on h4 "Abstracte Matrices assessments" at bounding box center [200, 124] width 179 height 6
click at [178, 127] on h4 "Abstracte Matrices assessments" at bounding box center [200, 124] width 179 height 6
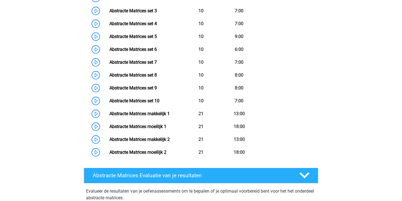
scroll to position [330, 0]
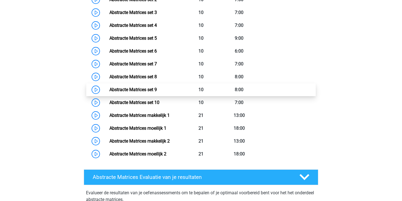
click at [109, 90] on link "Abstracte Matrices set 9" at bounding box center [132, 89] width 47 height 5
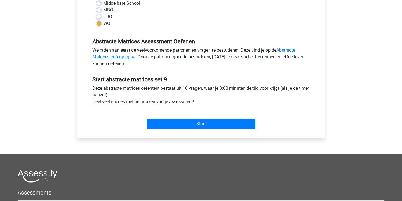
scroll to position [143, 0]
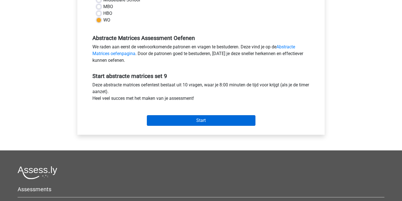
click at [210, 117] on input "Start" at bounding box center [201, 120] width 109 height 11
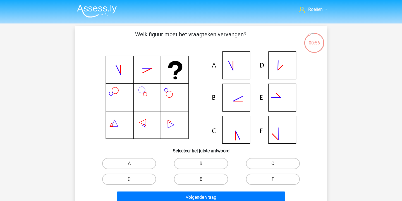
click at [232, 96] on icon at bounding box center [200, 97] width 225 height 92
click at [202, 165] on input "B" at bounding box center [203, 165] width 4 height 4
radio input "true"
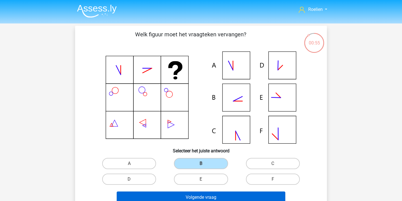
click at [204, 193] on button "Volgende vraag" at bounding box center [201, 197] width 169 height 12
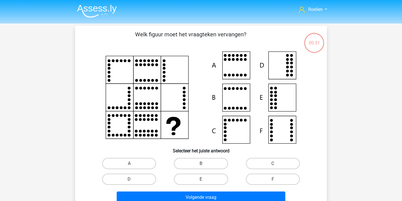
scroll to position [26, 0]
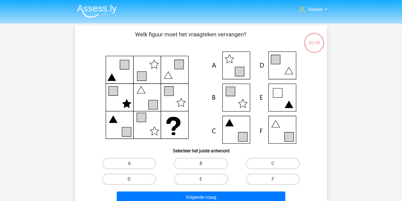
scroll to position [26, 0]
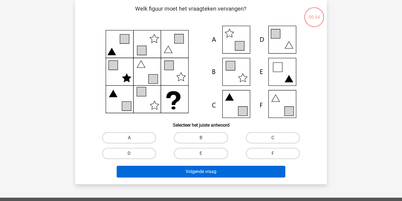
click at [229, 172] on button "Volgende vraag" at bounding box center [201, 171] width 169 height 12
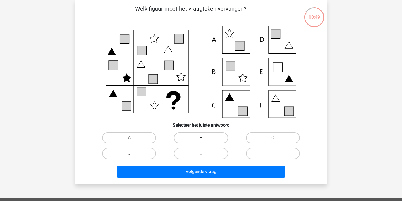
click at [204, 140] on label "B" at bounding box center [201, 137] width 54 height 11
click at [204, 140] on input "B" at bounding box center [203, 140] width 4 height 4
radio input "true"
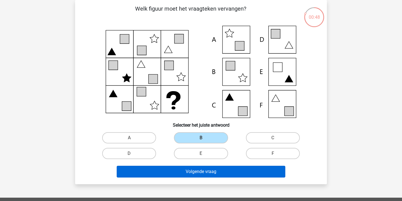
click at [226, 175] on button "Volgende vraag" at bounding box center [201, 171] width 169 height 12
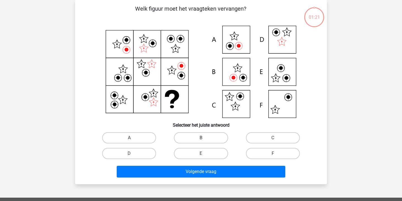
click at [216, 135] on label "B" at bounding box center [201, 137] width 54 height 11
click at [205, 138] on input "B" at bounding box center [203, 140] width 4 height 4
radio input "true"
click at [213, 164] on div "Volgende vraag" at bounding box center [201, 170] width 234 height 18
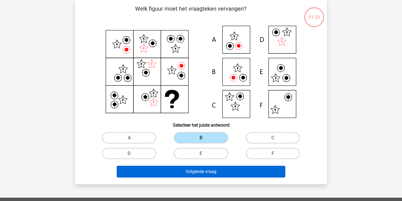
click at [213, 174] on button "Volgende vraag" at bounding box center [201, 171] width 169 height 12
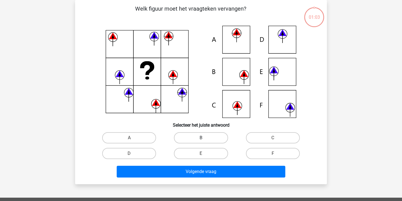
click at [214, 142] on label "B" at bounding box center [201, 137] width 54 height 11
click at [205, 141] on input "B" at bounding box center [203, 140] width 4 height 4
radio input "true"
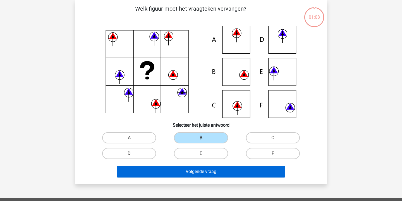
drag, startPoint x: 214, startPoint y: 159, endPoint x: 213, endPoint y: 169, distance: 9.6
click at [214, 162] on div "Welk figuur moet het vraagteken vervangen?" at bounding box center [200, 91] width 247 height 175
click at [211, 173] on button "Volgende vraag" at bounding box center [201, 171] width 169 height 12
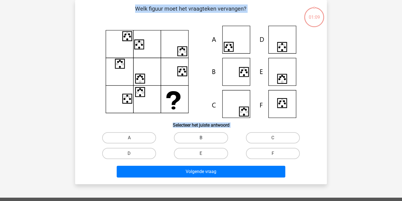
click at [211, 135] on label "B" at bounding box center [201, 137] width 54 height 11
click at [205, 138] on input "B" at bounding box center [203, 140] width 4 height 4
radio input "true"
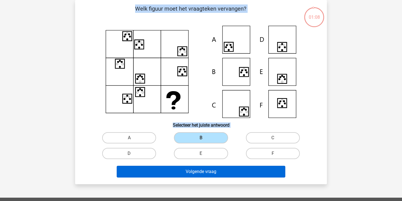
click at [207, 170] on button "Volgende vraag" at bounding box center [201, 171] width 169 height 12
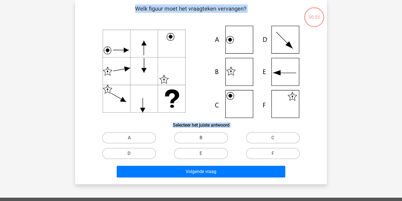
click at [211, 136] on label "B" at bounding box center [201, 137] width 54 height 11
click at [205, 138] on input "B" at bounding box center [203, 140] width 4 height 4
radio input "true"
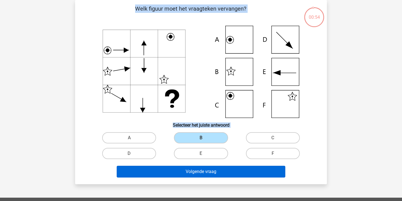
click at [207, 170] on button "Volgende vraag" at bounding box center [201, 171] width 169 height 12
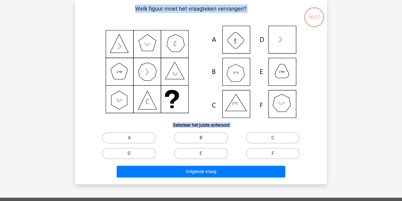
click at [212, 133] on label "B" at bounding box center [201, 137] width 54 height 11
click at [205, 138] on input "B" at bounding box center [203, 140] width 4 height 4
radio input "true"
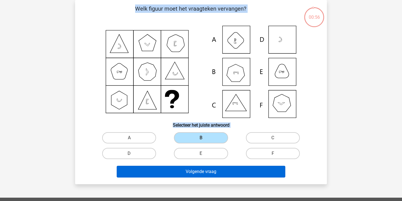
click at [210, 175] on button "Volgende vraag" at bounding box center [201, 171] width 169 height 12
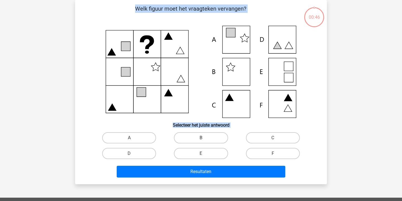
click at [213, 140] on label "B" at bounding box center [201, 137] width 54 height 11
click at [205, 140] on input "B" at bounding box center [203, 140] width 4 height 4
radio input "true"
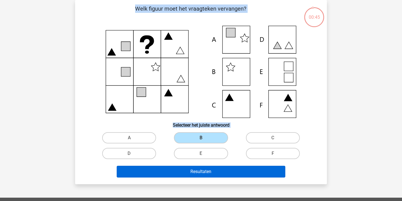
click at [210, 166] on button "Resultaten" at bounding box center [201, 171] width 169 height 12
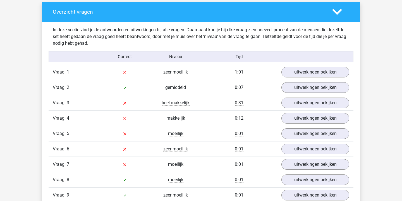
scroll to position [312, 0]
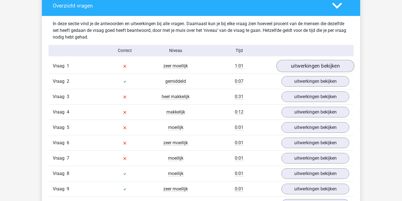
click at [304, 69] on link "uitwerkingen bekijken" at bounding box center [315, 66] width 78 height 12
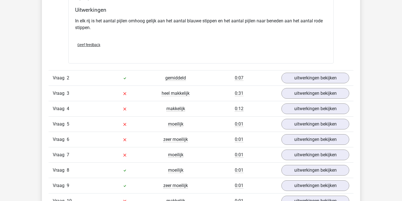
scroll to position [569, 0]
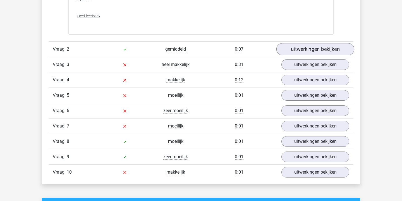
click at [318, 53] on link "uitwerkingen bekijken" at bounding box center [315, 49] width 78 height 12
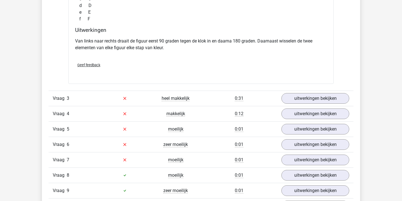
scroll to position [777, 0]
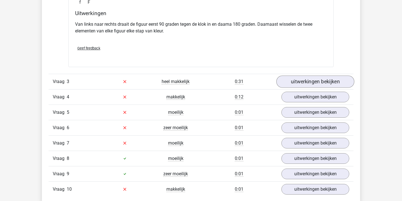
click at [309, 83] on link "uitwerkingen bekijken" at bounding box center [315, 81] width 78 height 12
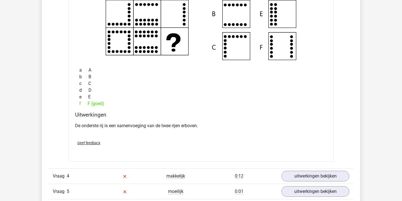
scroll to position [937, 0]
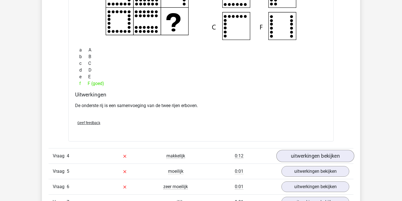
click at [303, 155] on link "uitwerkingen bekijken" at bounding box center [315, 156] width 78 height 12
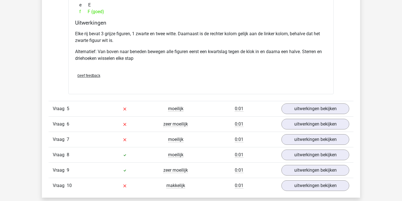
scroll to position [1244, 0]
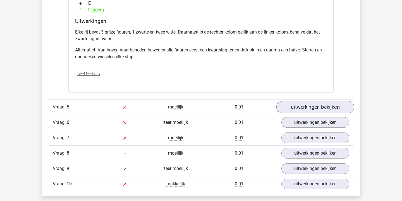
click at [306, 109] on link "uitwerkingen bekijken" at bounding box center [315, 107] width 78 height 12
